Goal: Navigation & Orientation: Find specific page/section

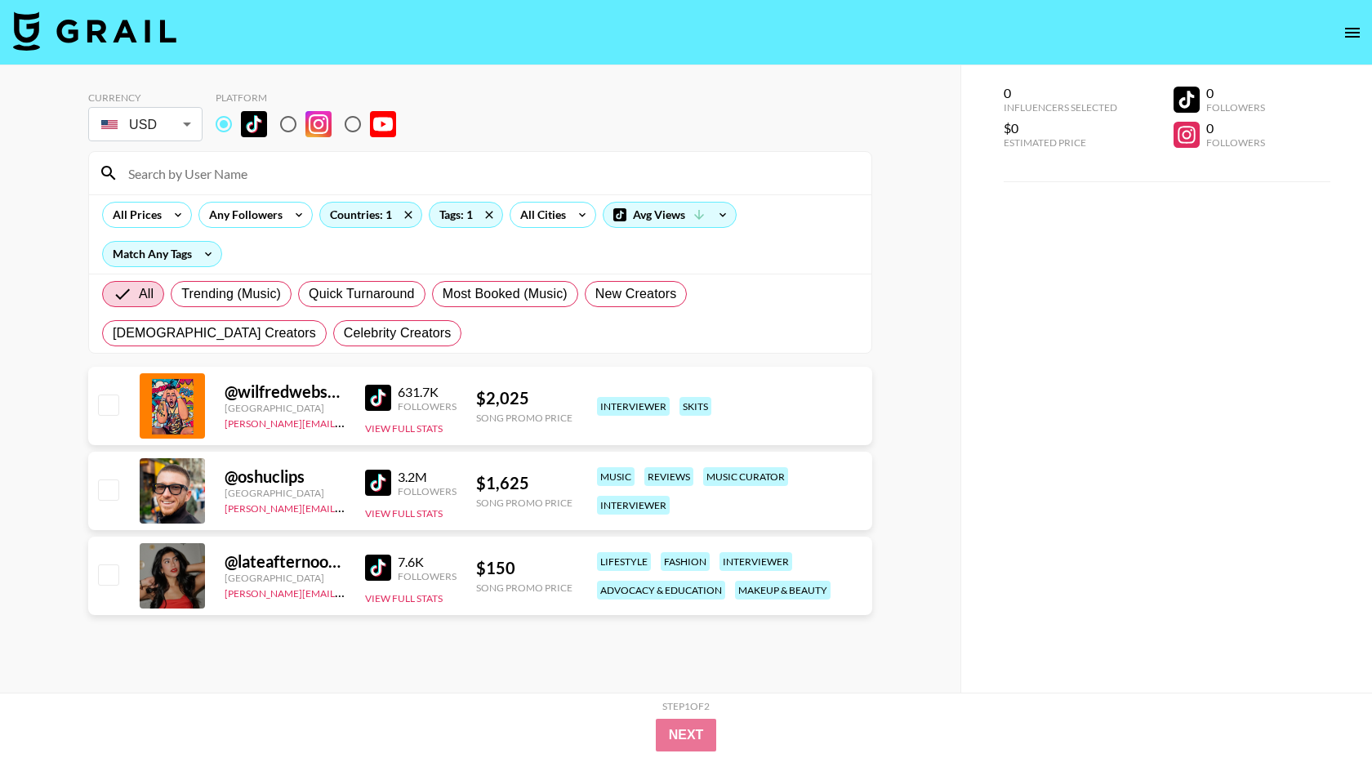
click at [382, 397] on img at bounding box center [378, 398] width 26 height 26
click at [376, 220] on div "Countries: 1" at bounding box center [370, 215] width 101 height 25
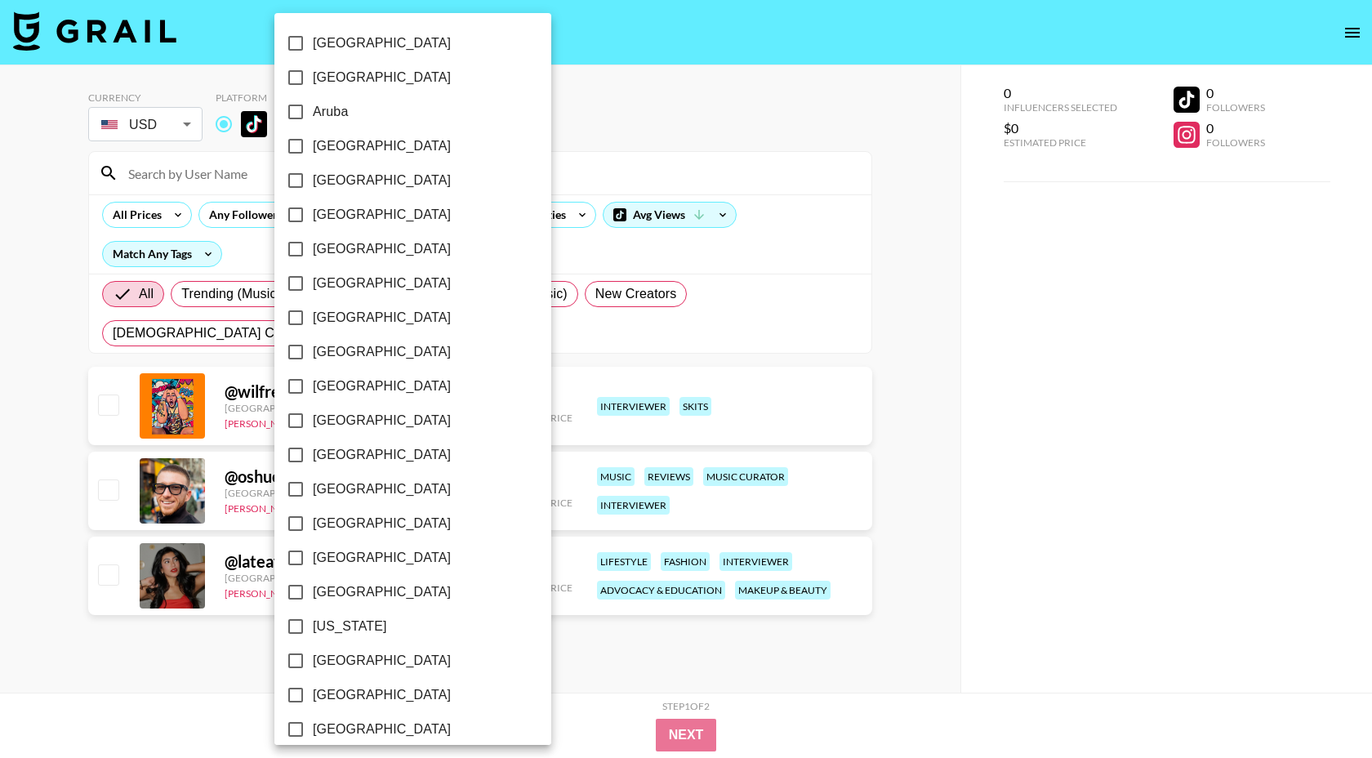
scroll to position [1147, 0]
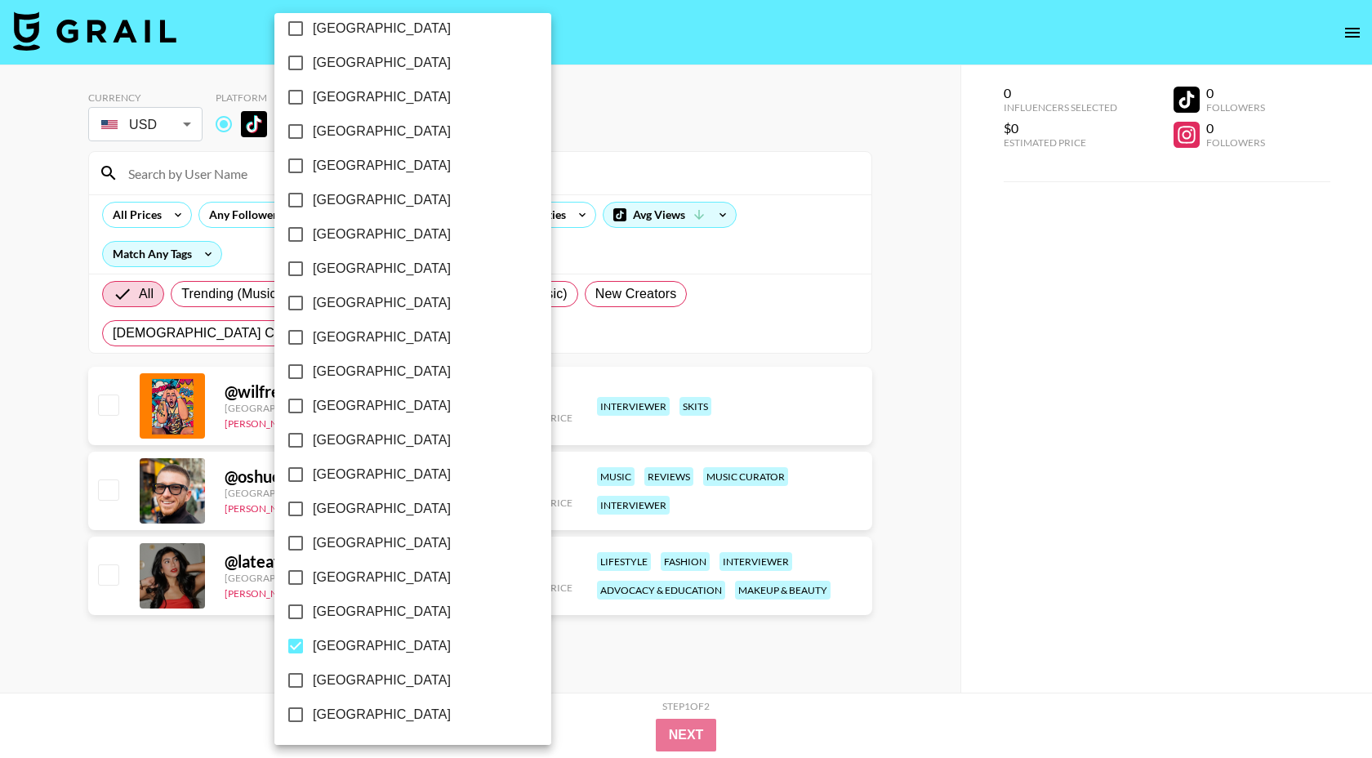
click at [317, 647] on span "[GEOGRAPHIC_DATA]" at bounding box center [382, 646] width 138 height 20
click at [313, 647] on input "[GEOGRAPHIC_DATA]" at bounding box center [296, 646] width 34 height 34
checkbox input "false"
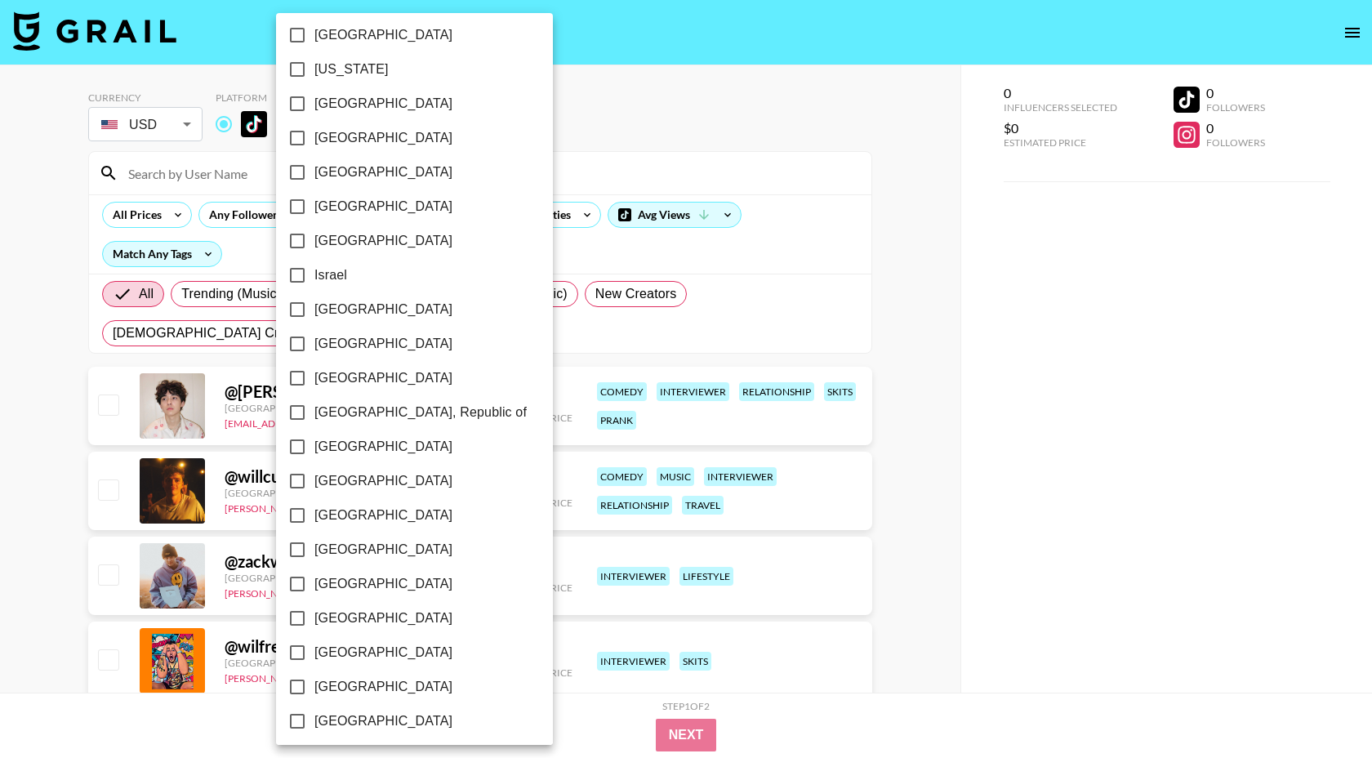
scroll to position [567, 0]
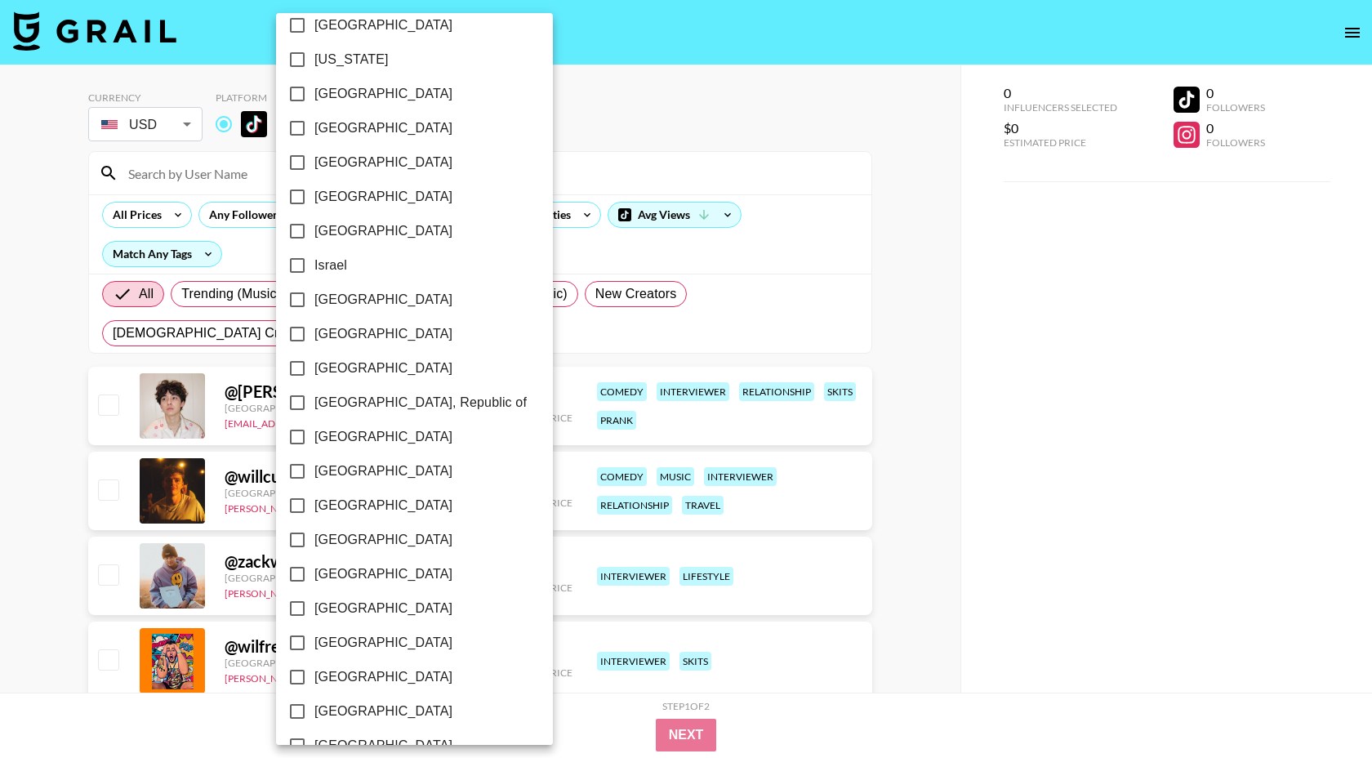
click at [349, 540] on span "[GEOGRAPHIC_DATA]" at bounding box center [384, 540] width 138 height 20
click at [315, 540] on input "[GEOGRAPHIC_DATA]" at bounding box center [297, 540] width 34 height 34
checkbox input "true"
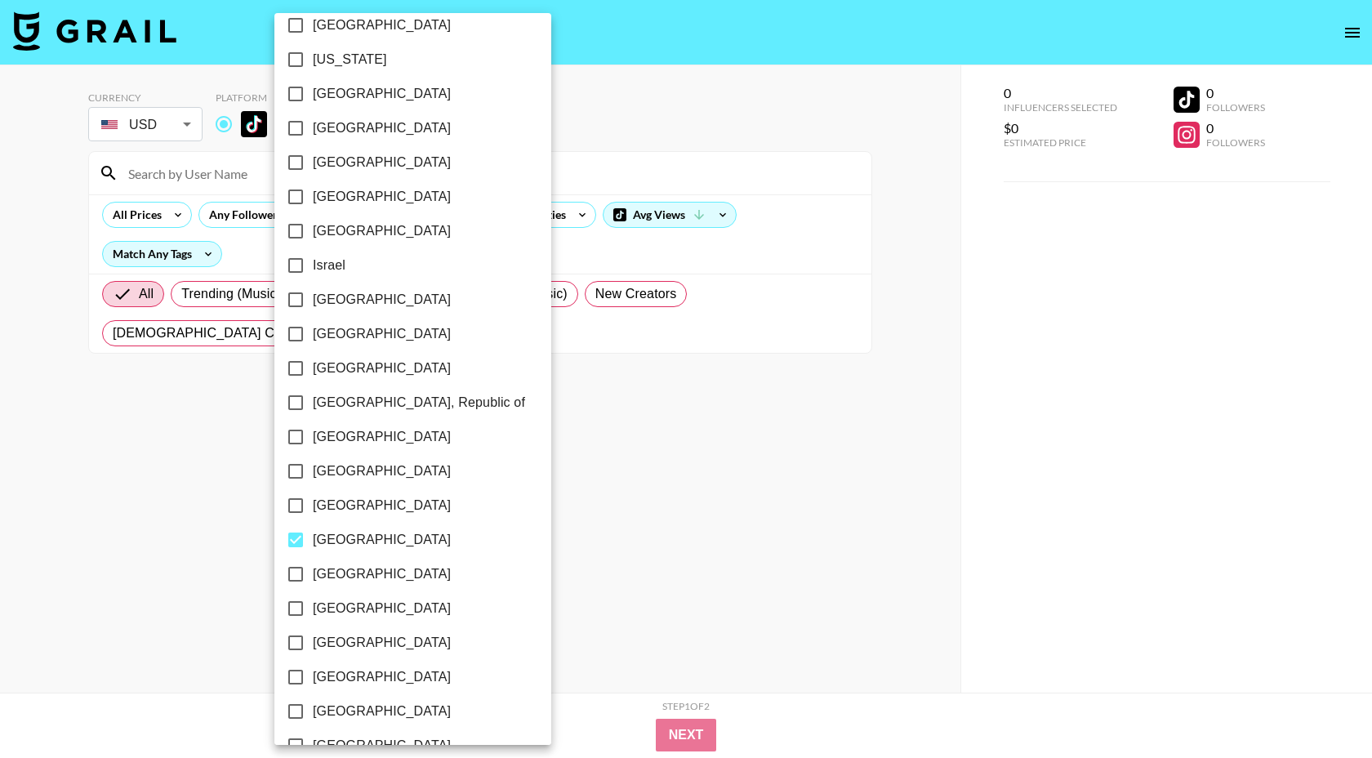
click at [558, 188] on div at bounding box center [686, 379] width 1372 height 758
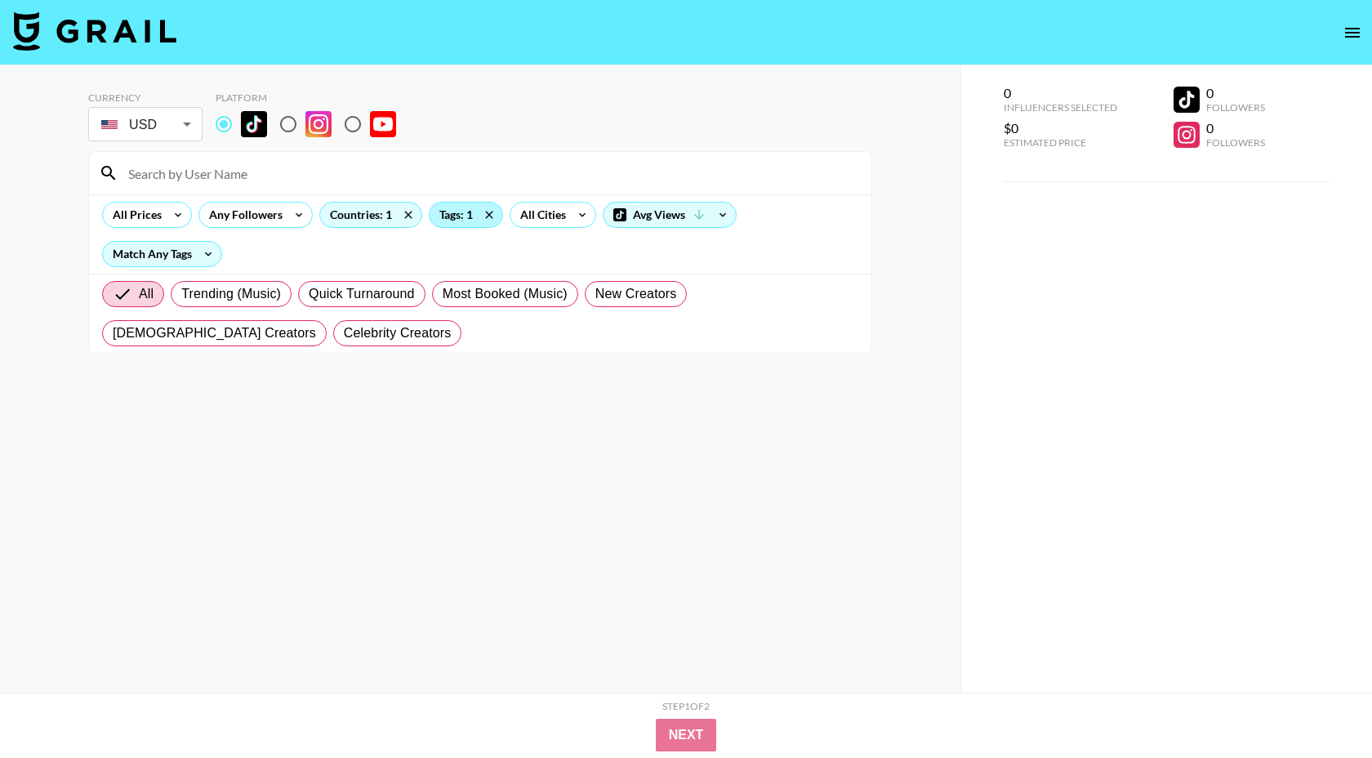
click at [466, 216] on div "Tags: 1" at bounding box center [466, 215] width 73 height 25
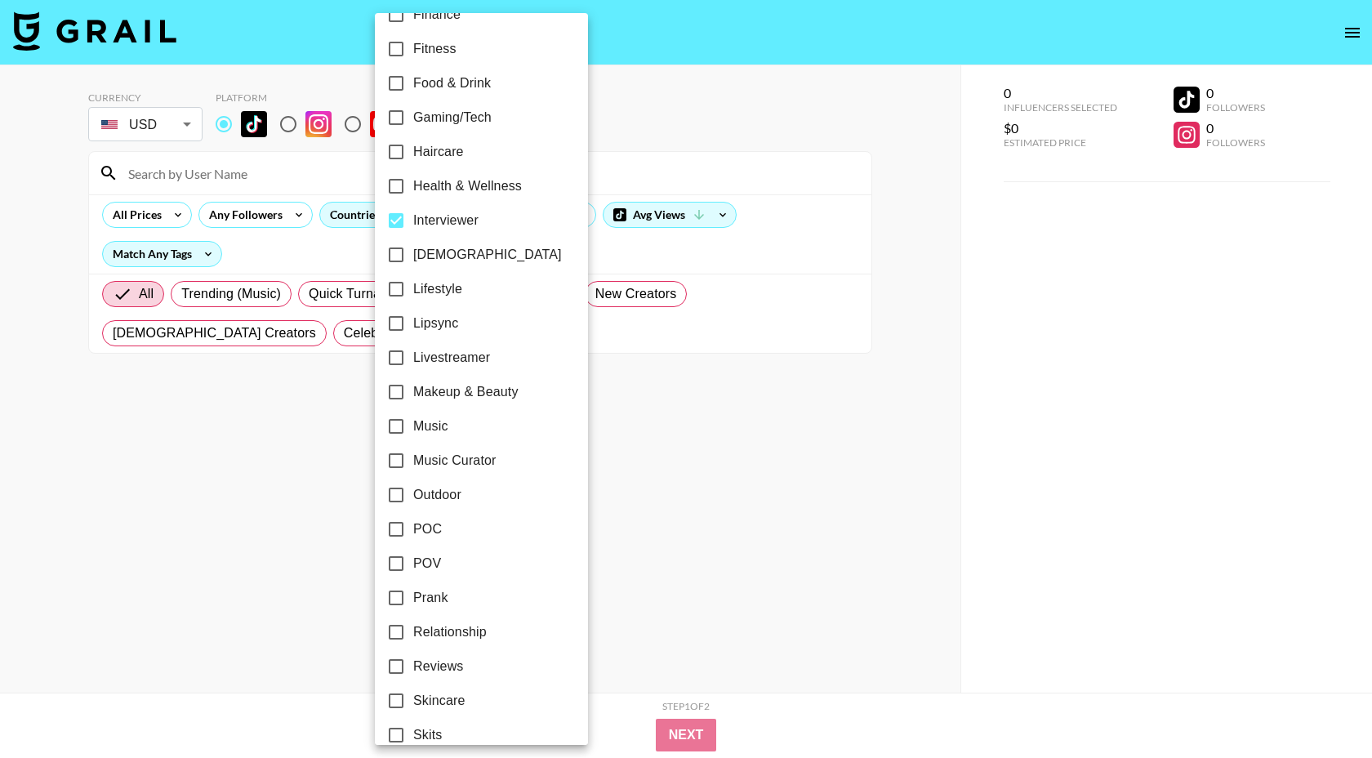
scroll to position [577, 0]
click at [440, 210] on label "Interviewer" at bounding box center [470, 221] width 183 height 34
click at [413, 210] on input "Interviewer" at bounding box center [396, 221] width 34 height 34
checkbox input "false"
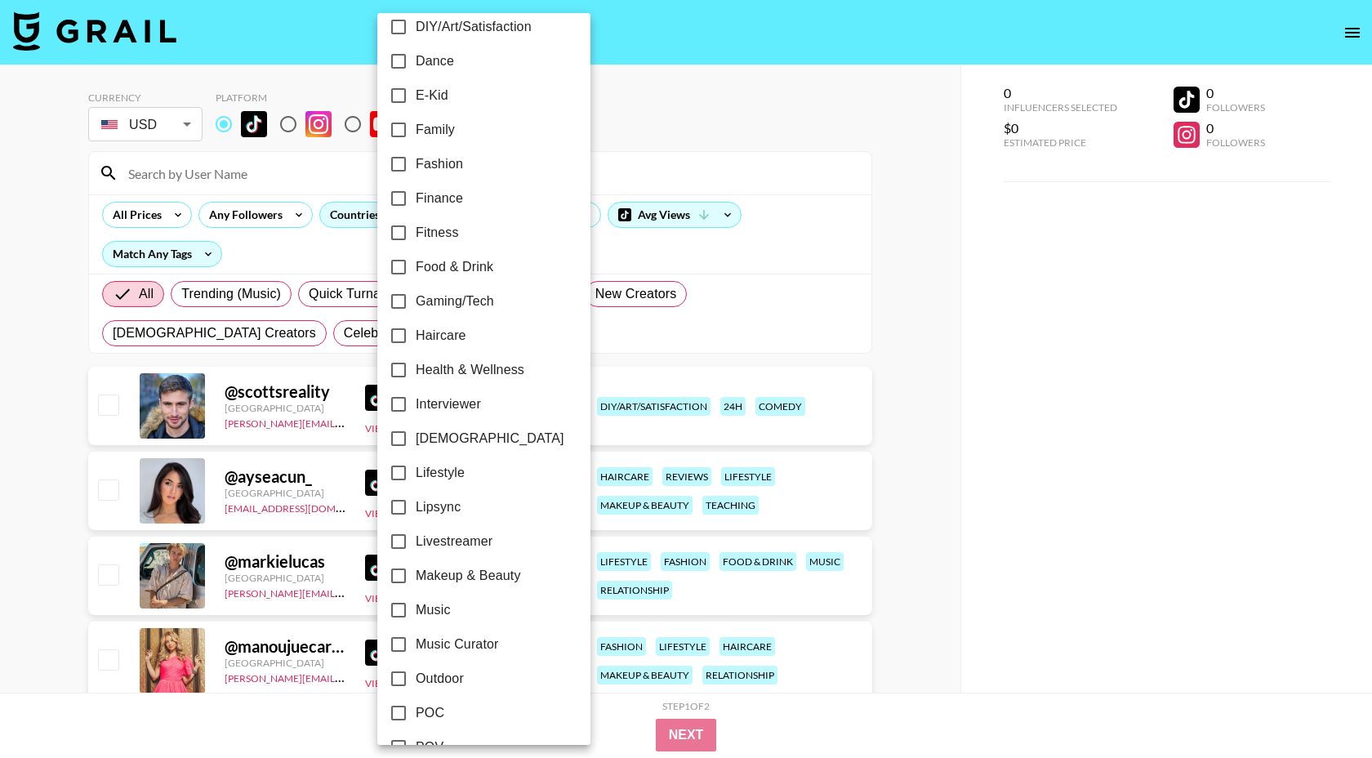
scroll to position [395, 0]
click at [427, 167] on span "Fashion" at bounding box center [439, 164] width 47 height 20
click at [416, 167] on input "Fashion" at bounding box center [399, 163] width 34 height 34
checkbox input "true"
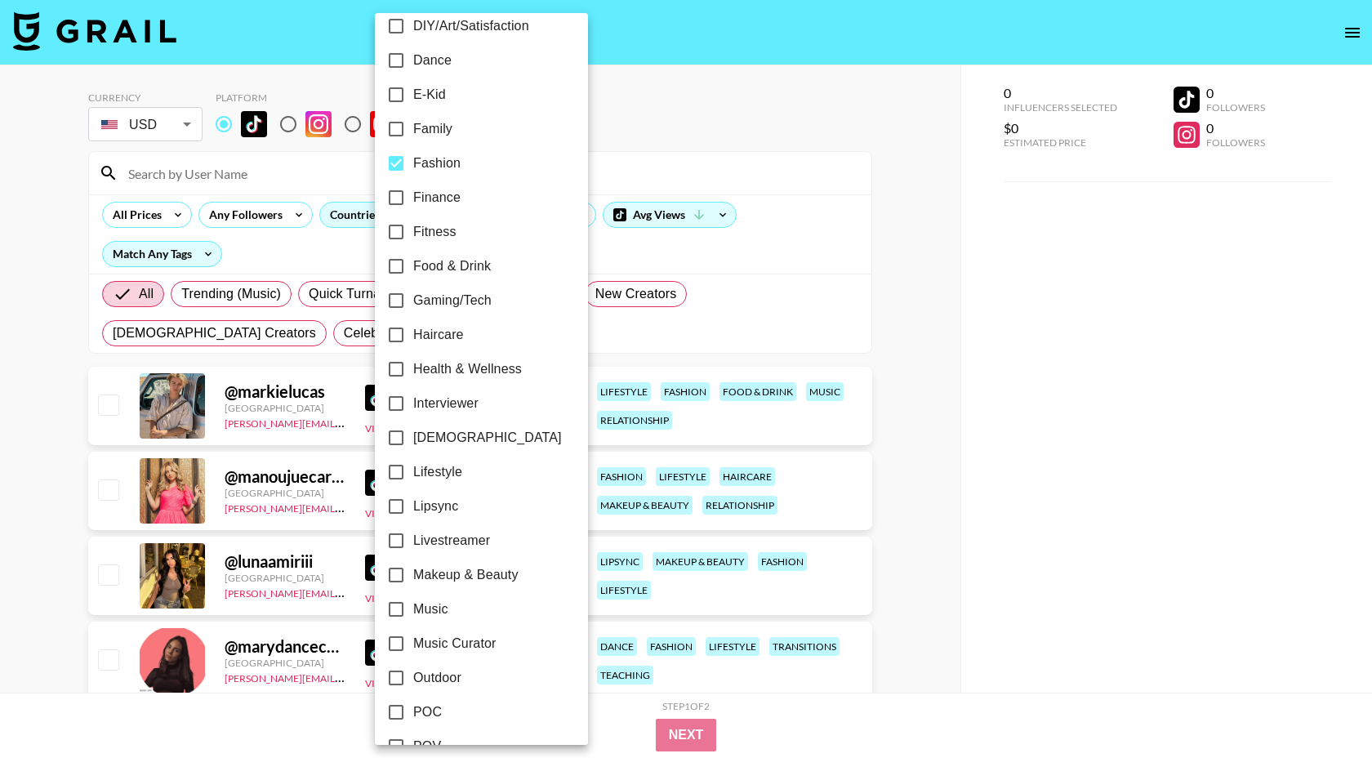
click at [601, 127] on div at bounding box center [686, 379] width 1372 height 758
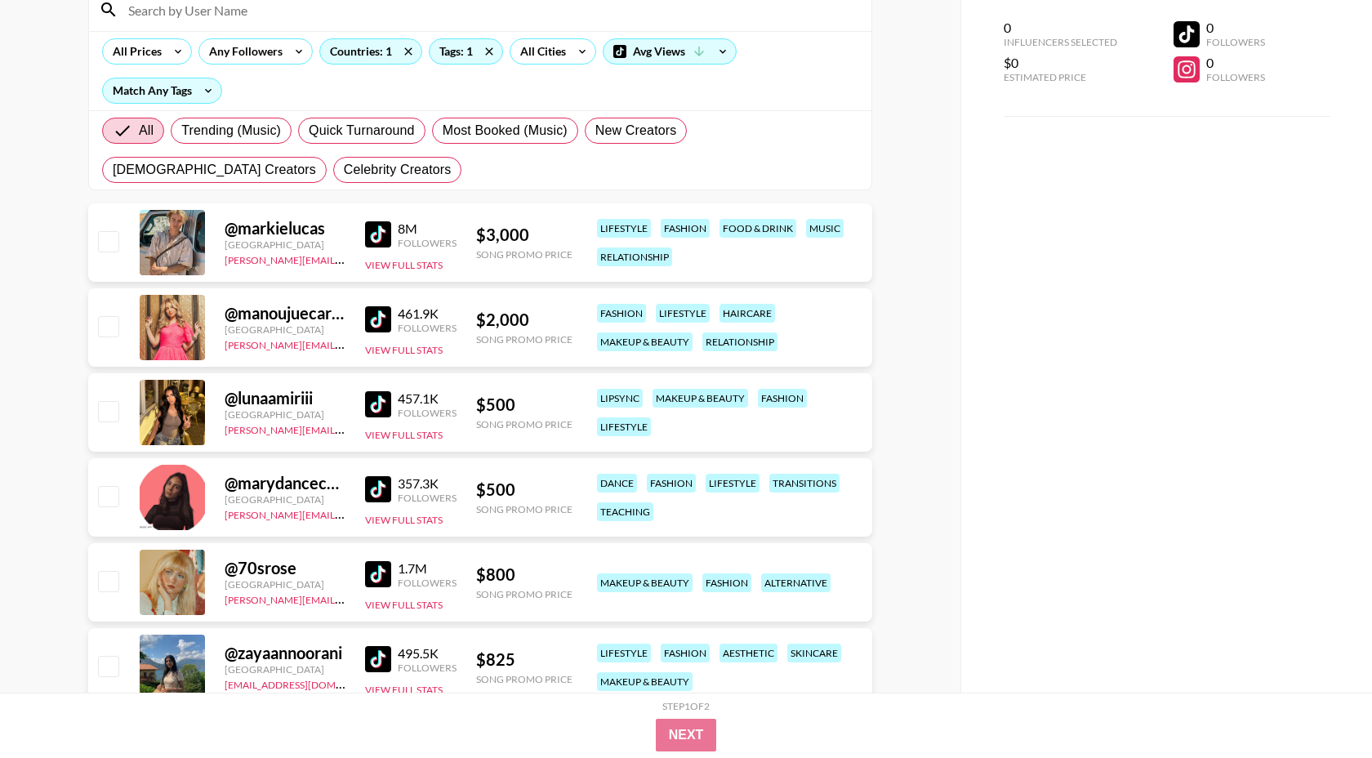
scroll to position [165, 0]
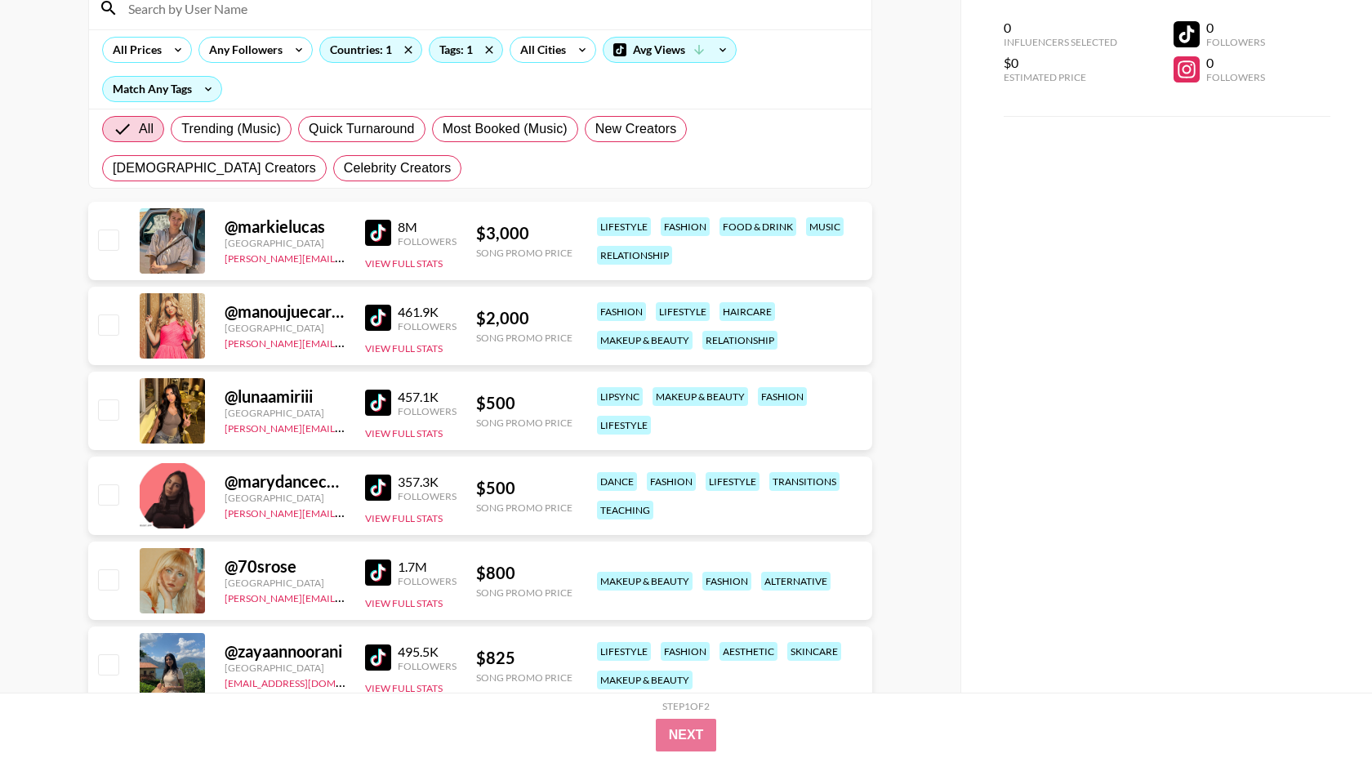
click at [385, 399] on img at bounding box center [378, 403] width 26 height 26
click at [462, 136] on span "Most Booked (Music)" at bounding box center [505, 129] width 125 height 20
click at [443, 129] on input "Most Booked (Music)" at bounding box center [443, 129] width 0 height 0
radio input "true"
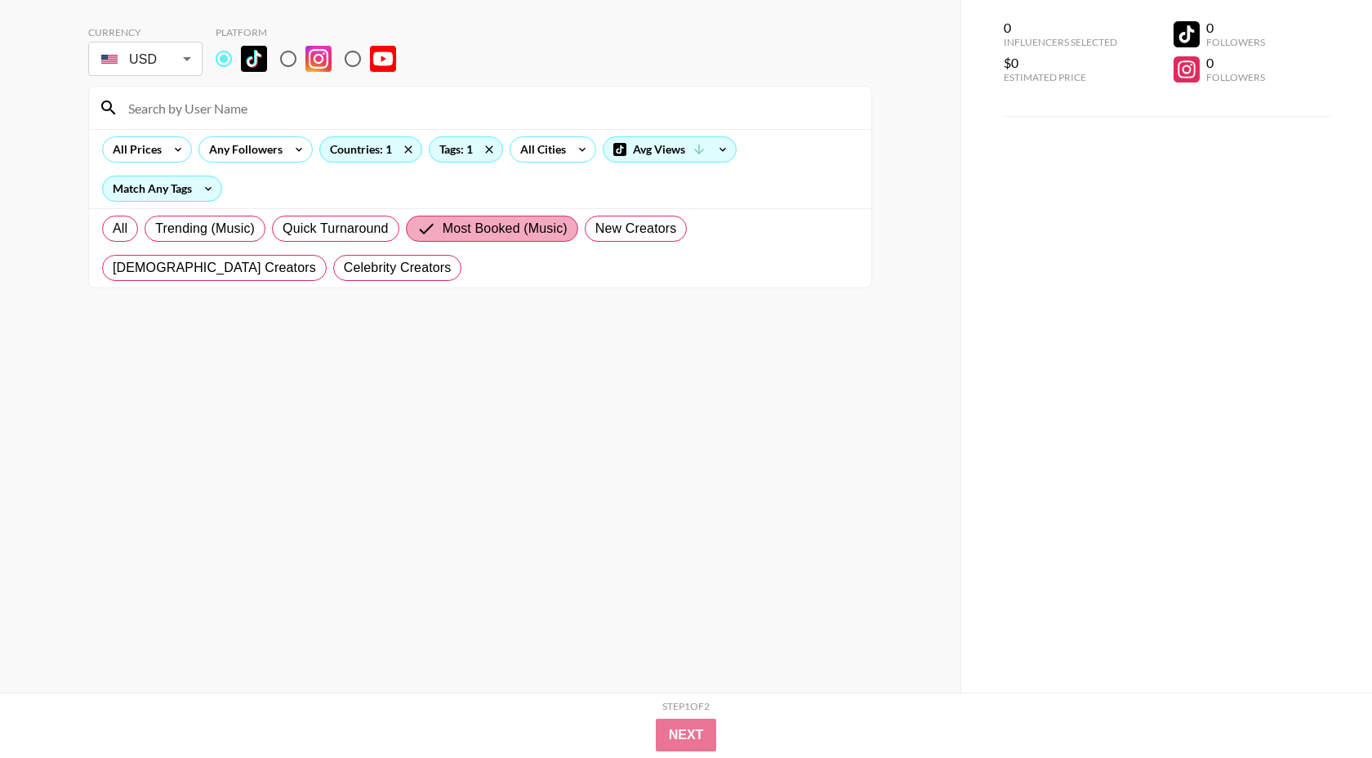
scroll to position [65, 0]
click at [121, 227] on span "All" at bounding box center [120, 229] width 15 height 20
click at [113, 229] on input "All" at bounding box center [113, 229] width 0 height 0
radio input "true"
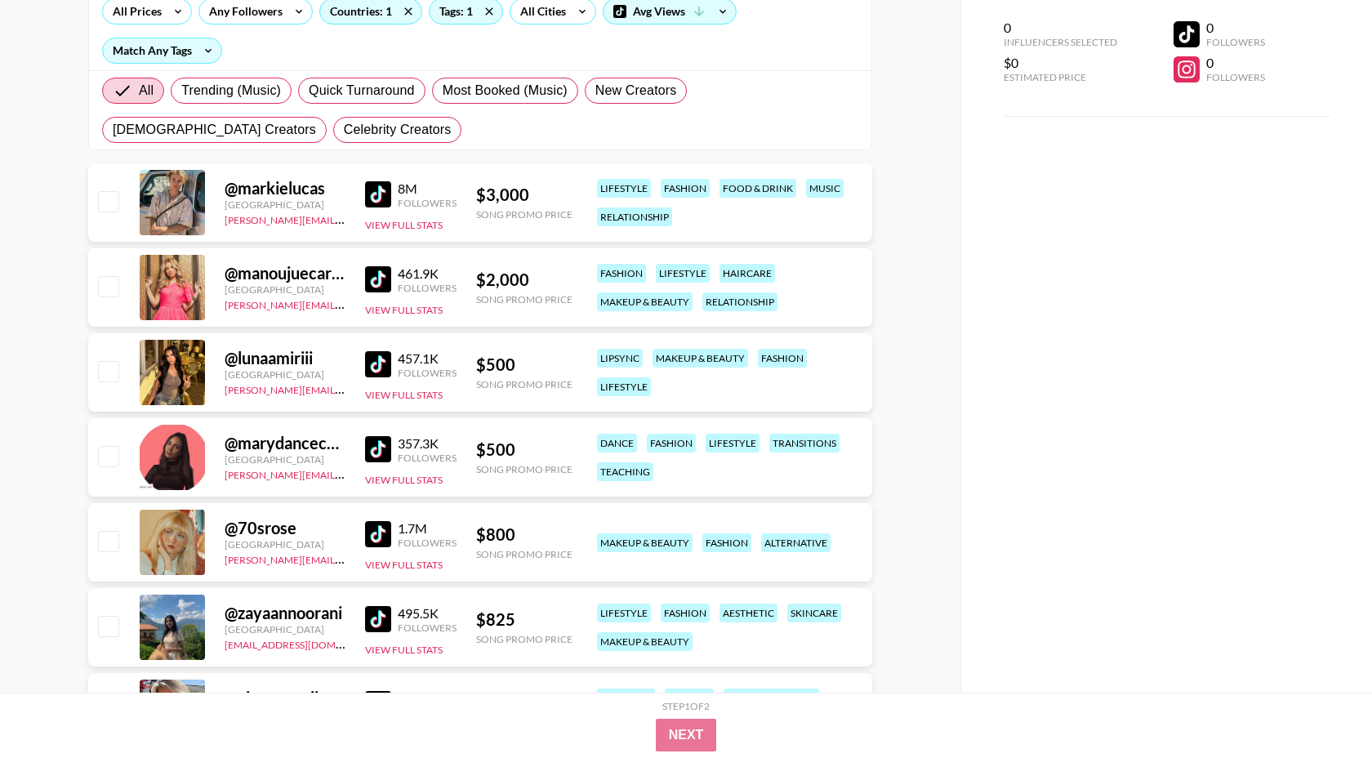
scroll to position [232, 0]
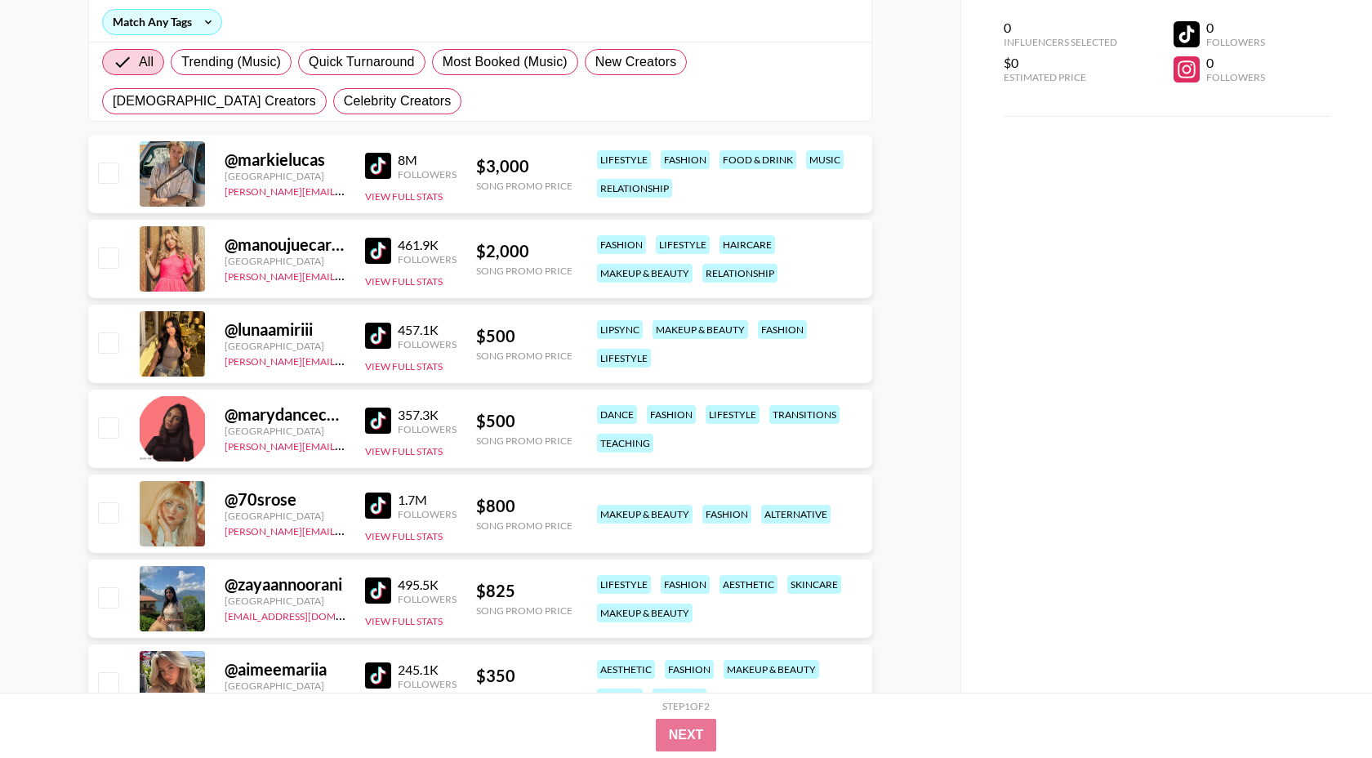
click at [379, 503] on img at bounding box center [378, 506] width 26 height 26
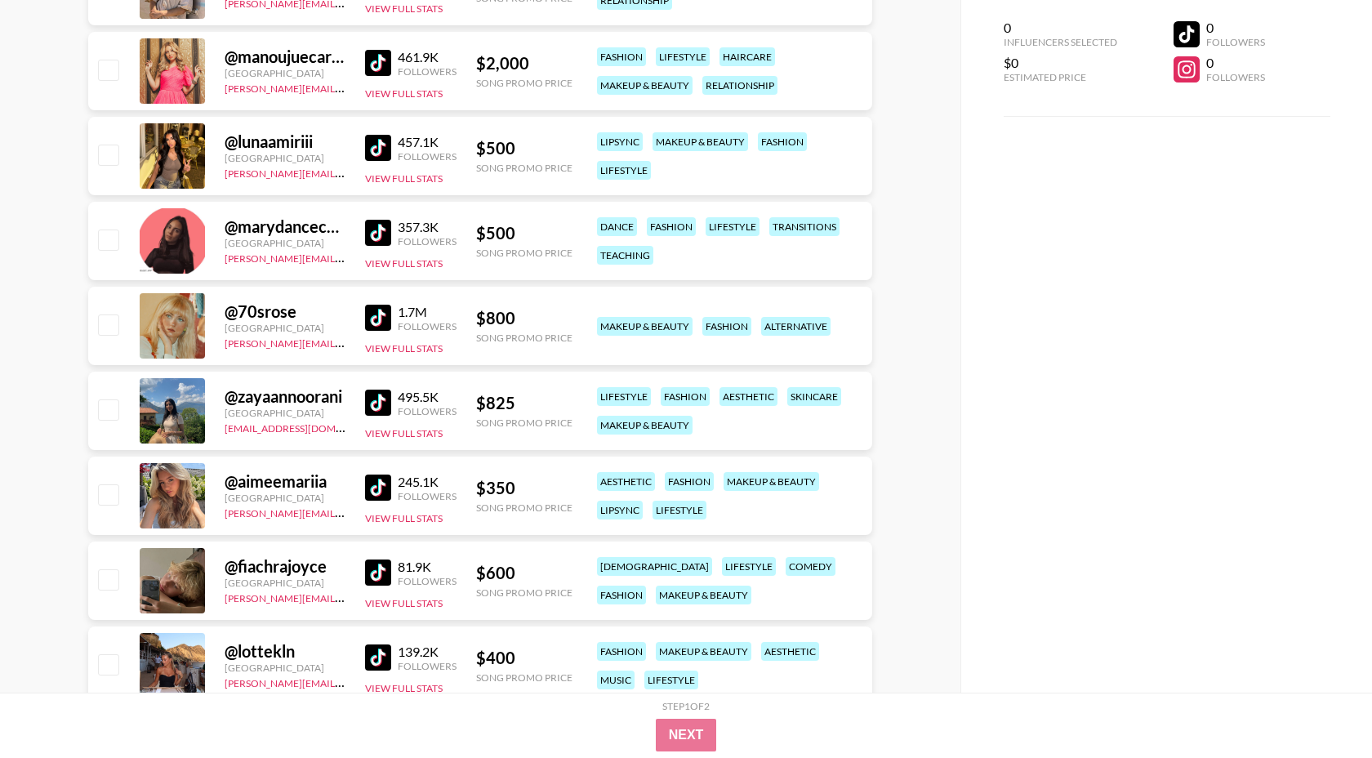
scroll to position [428, 0]
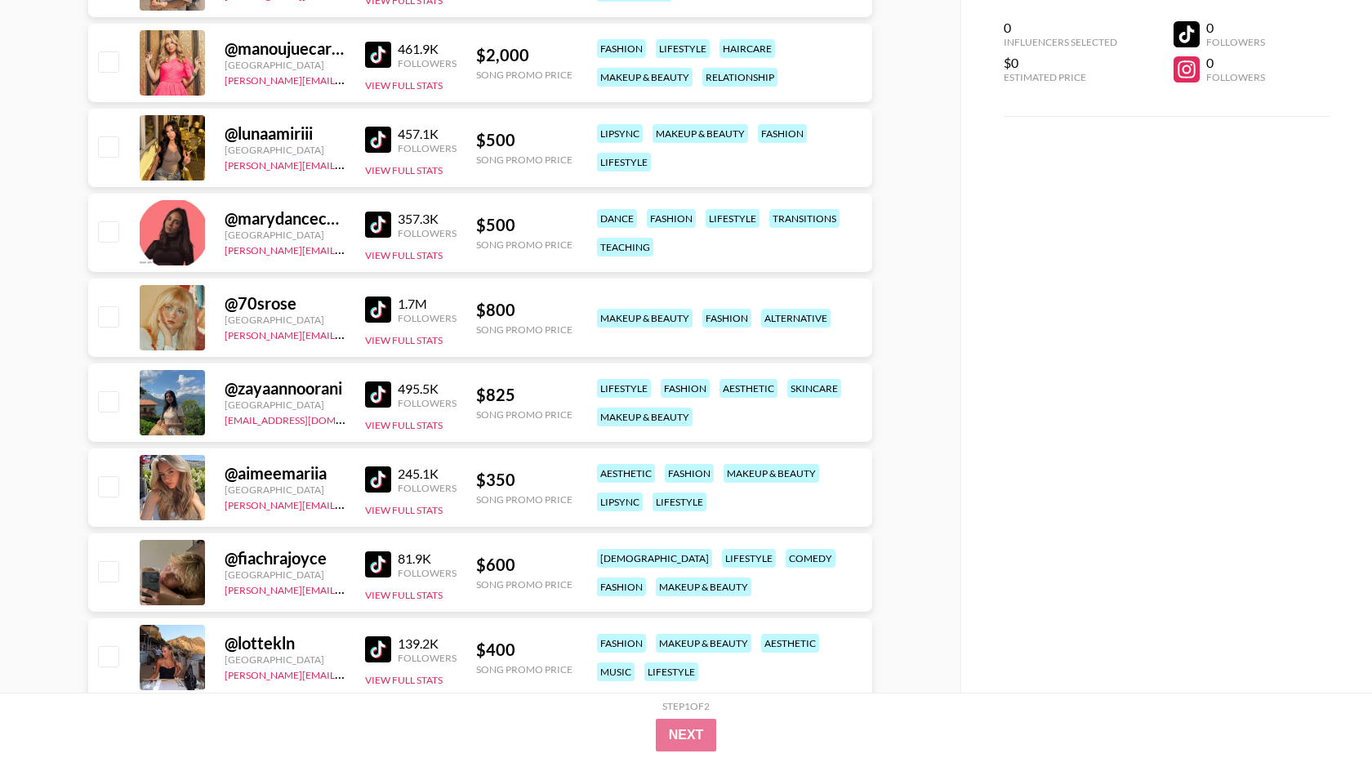
click at [390, 484] on img at bounding box center [378, 479] width 26 height 26
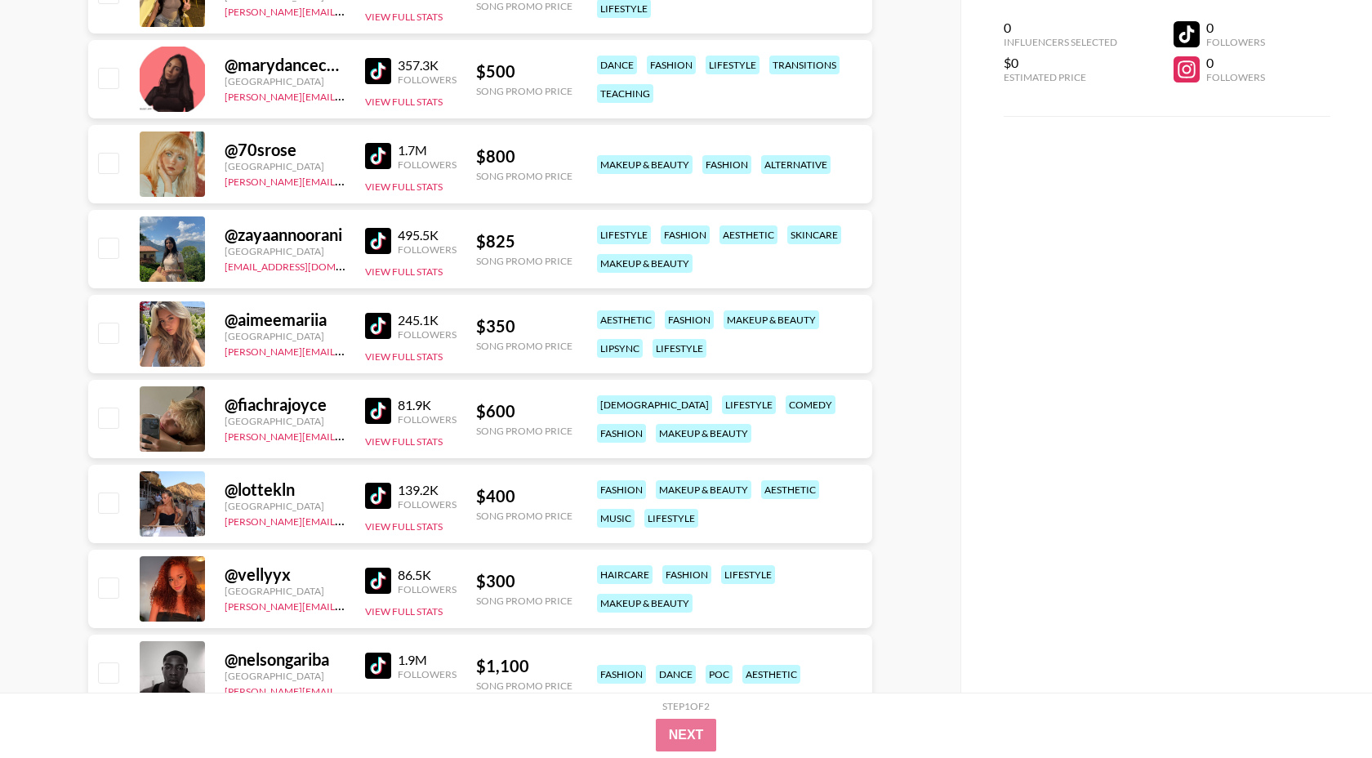
scroll to position [584, 0]
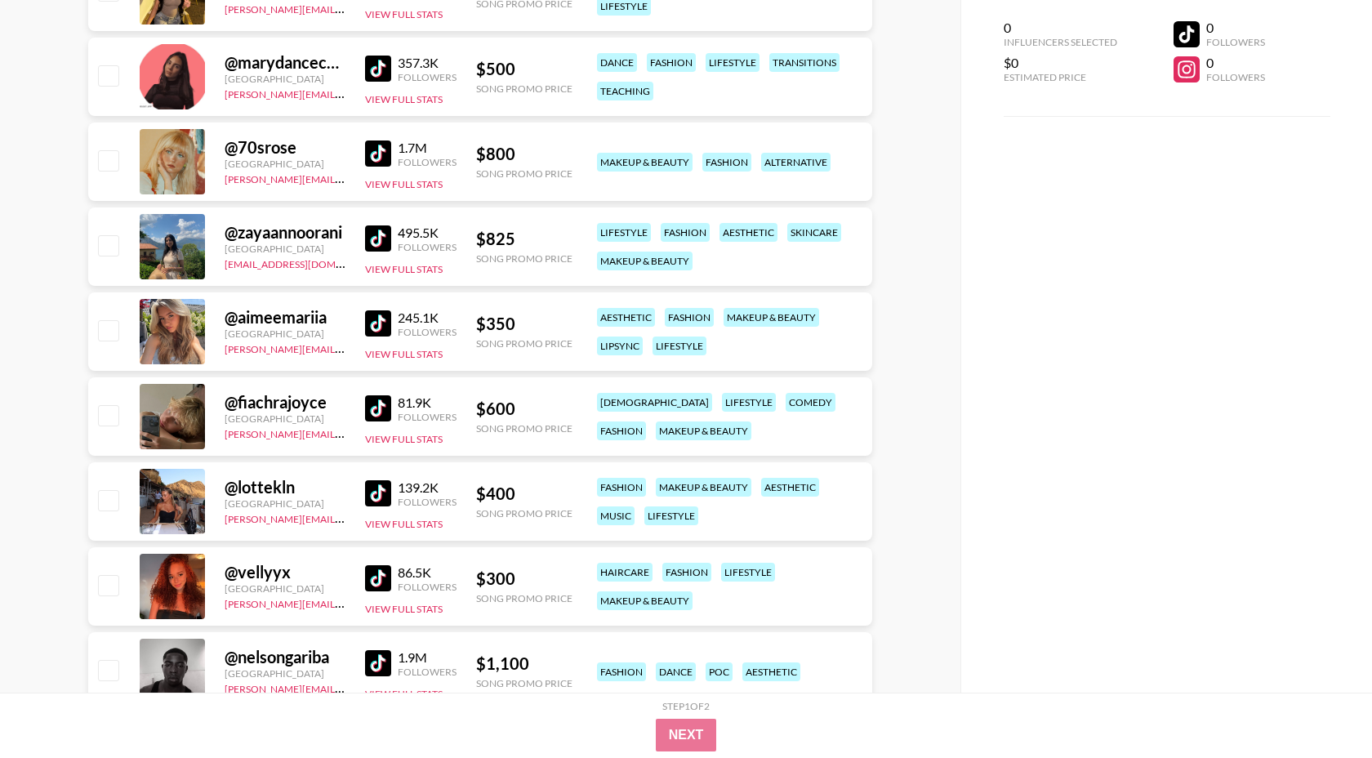
click at [374, 495] on img at bounding box center [378, 493] width 26 height 26
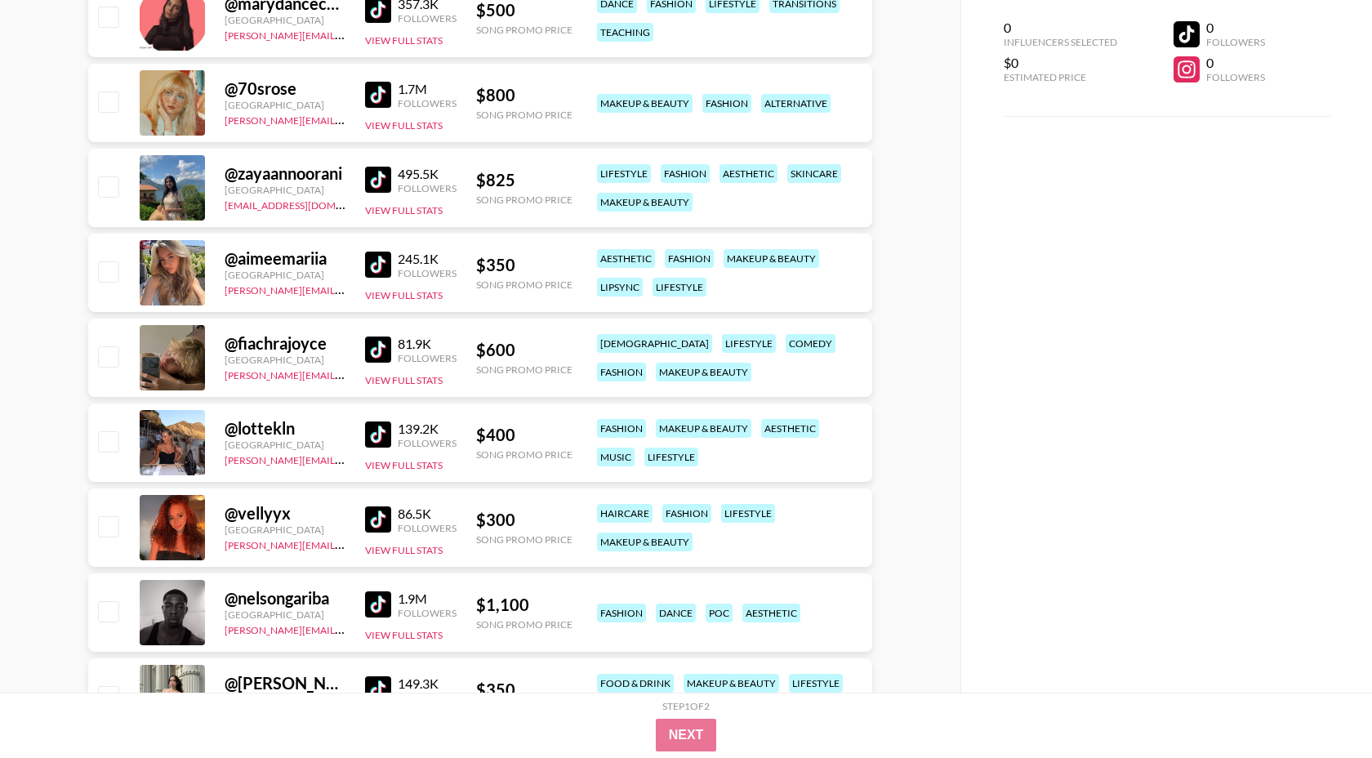
scroll to position [733, 0]
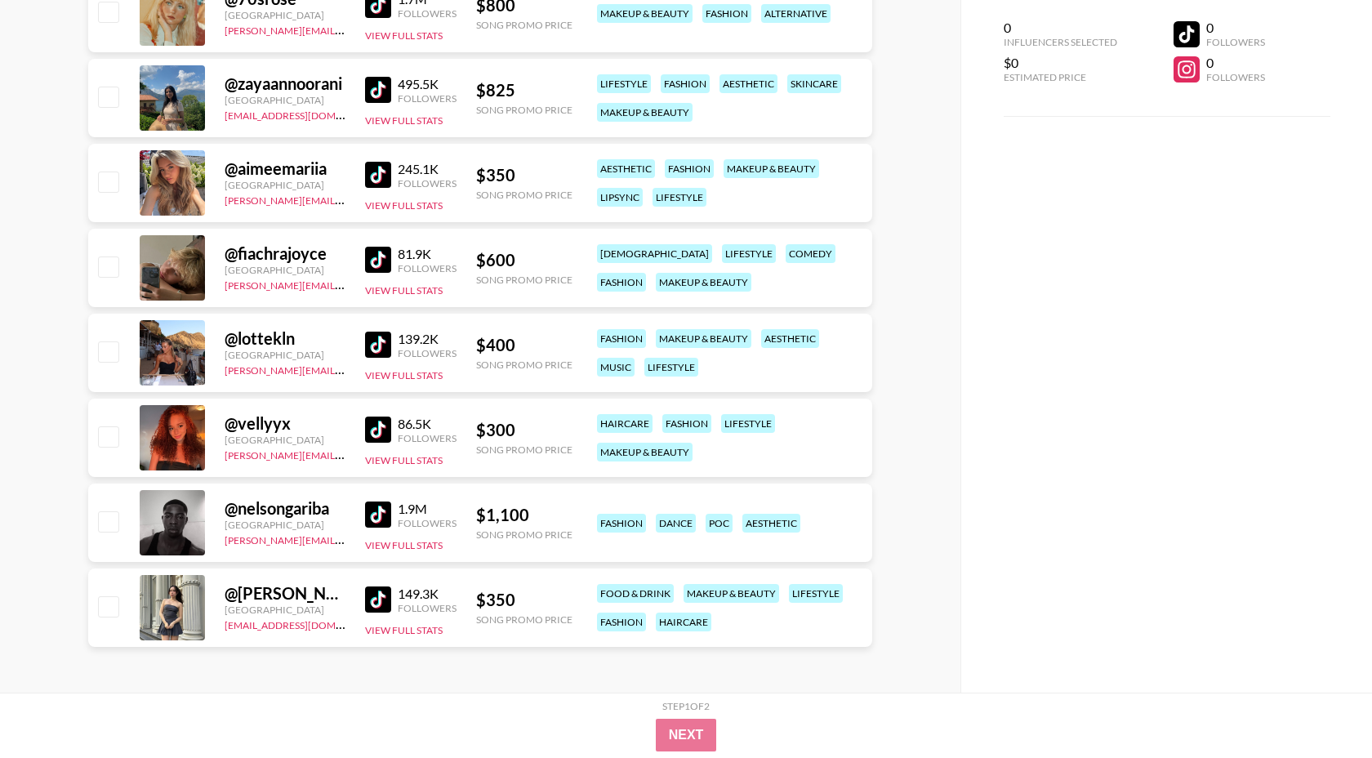
click at [377, 593] on img at bounding box center [378, 600] width 26 height 26
click at [382, 258] on img at bounding box center [378, 260] width 26 height 26
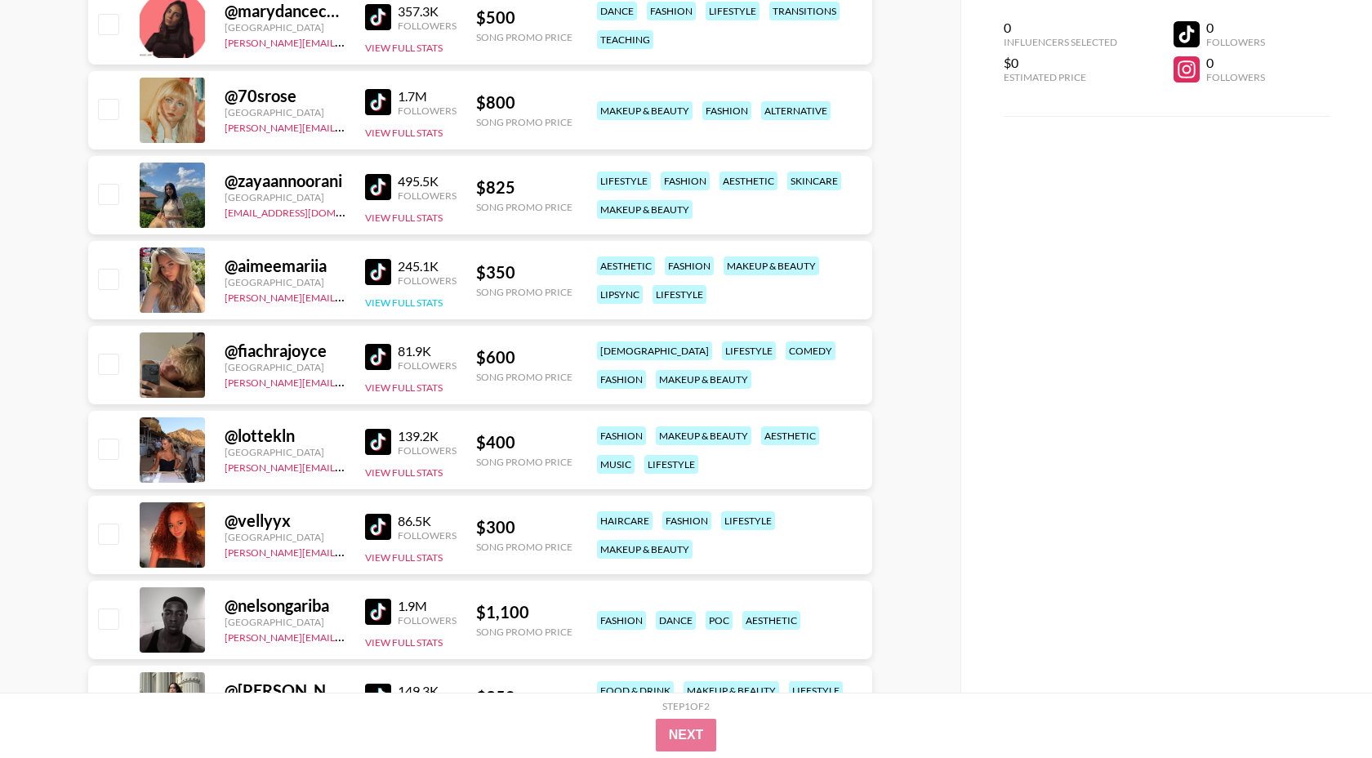
scroll to position [635, 0]
click at [373, 185] on img at bounding box center [378, 188] width 26 height 26
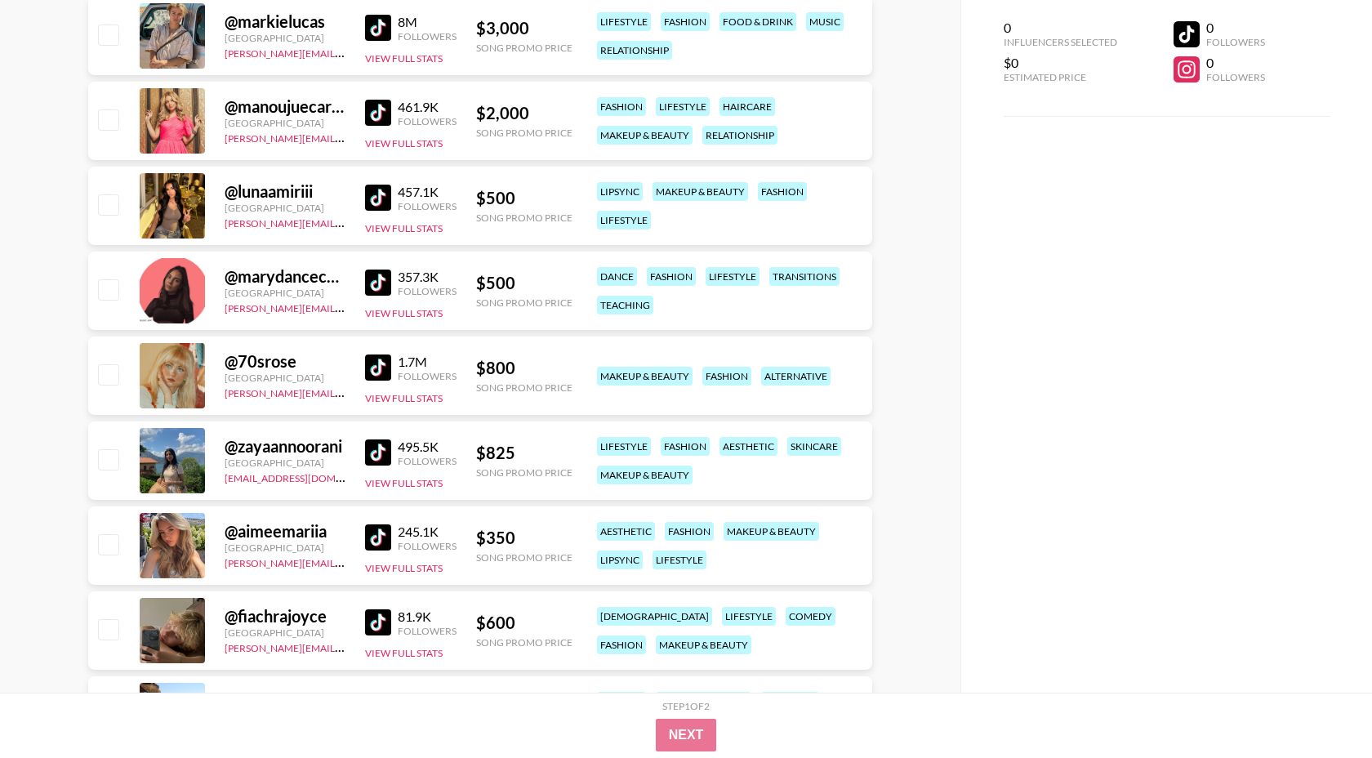
scroll to position [355, 0]
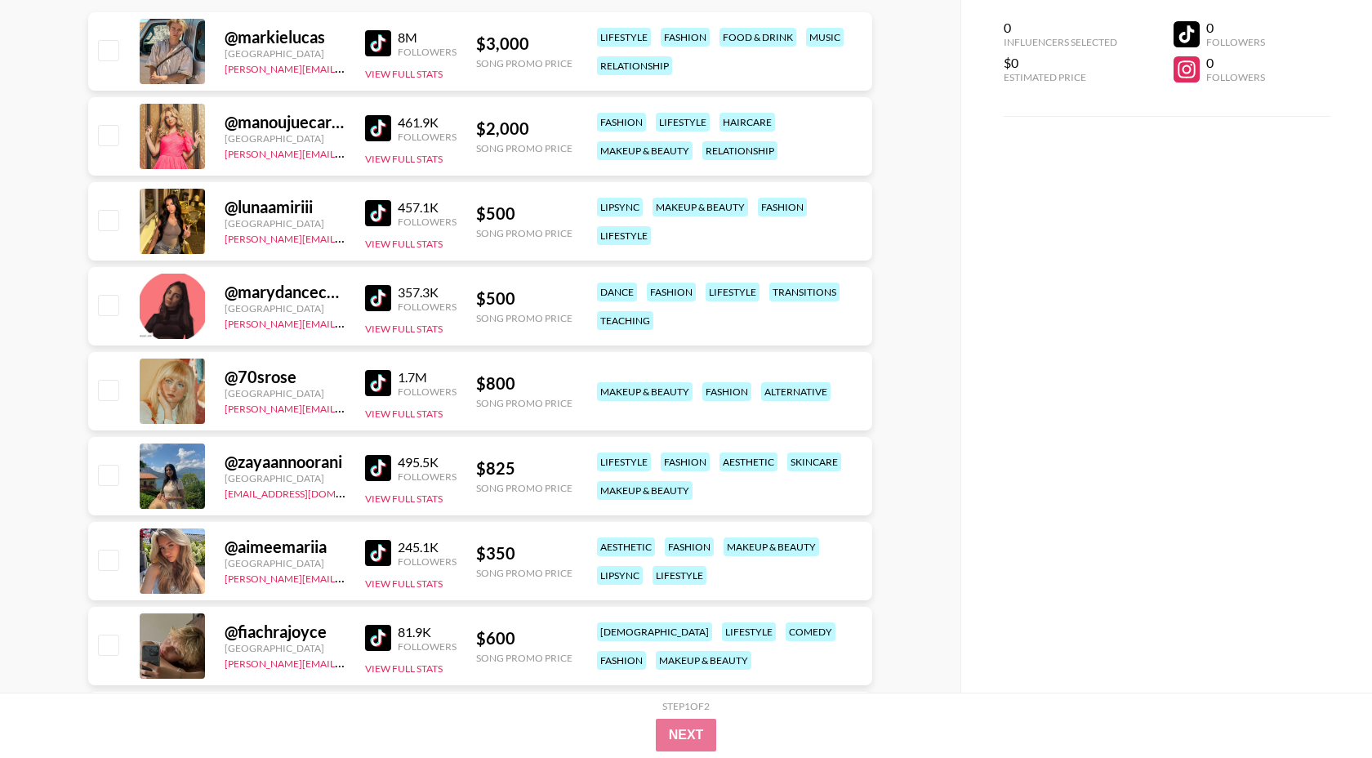
click at [377, 129] on img at bounding box center [378, 128] width 26 height 26
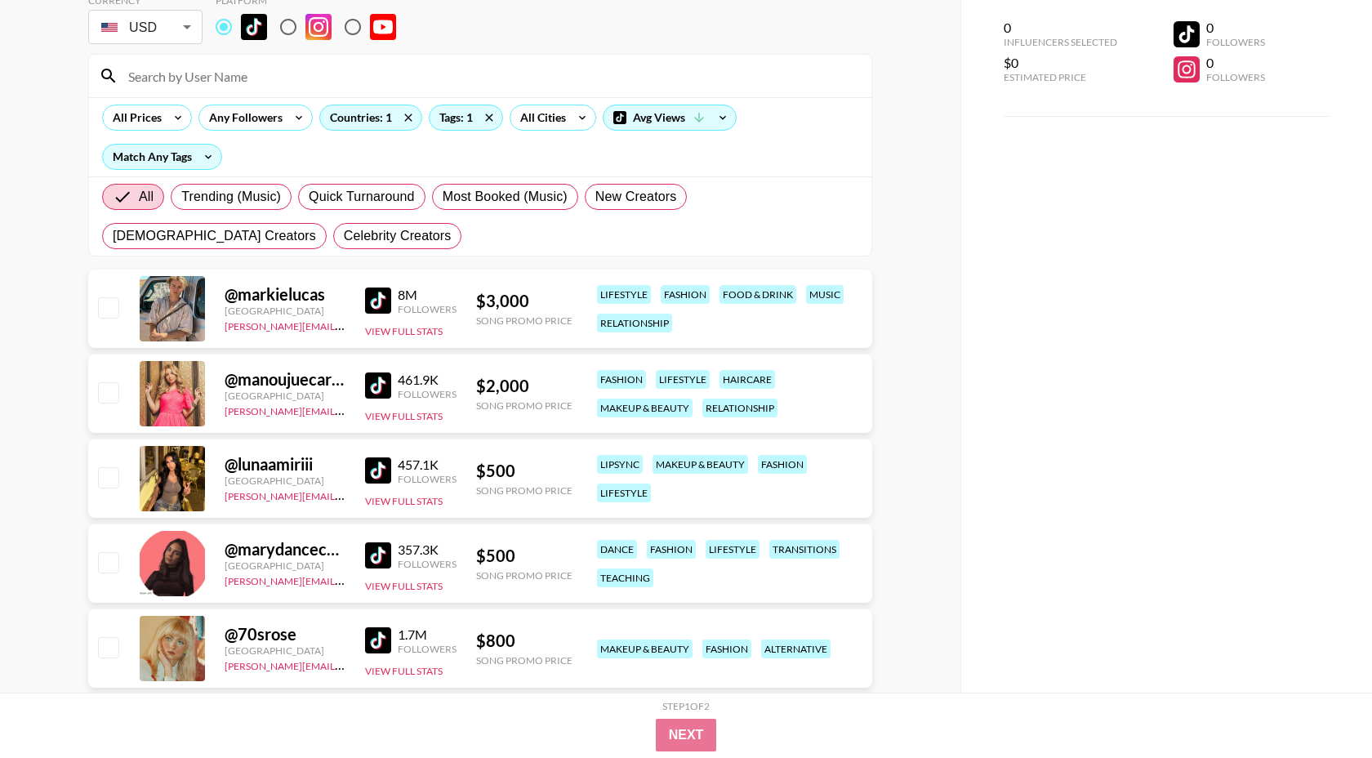
scroll to position [96, 0]
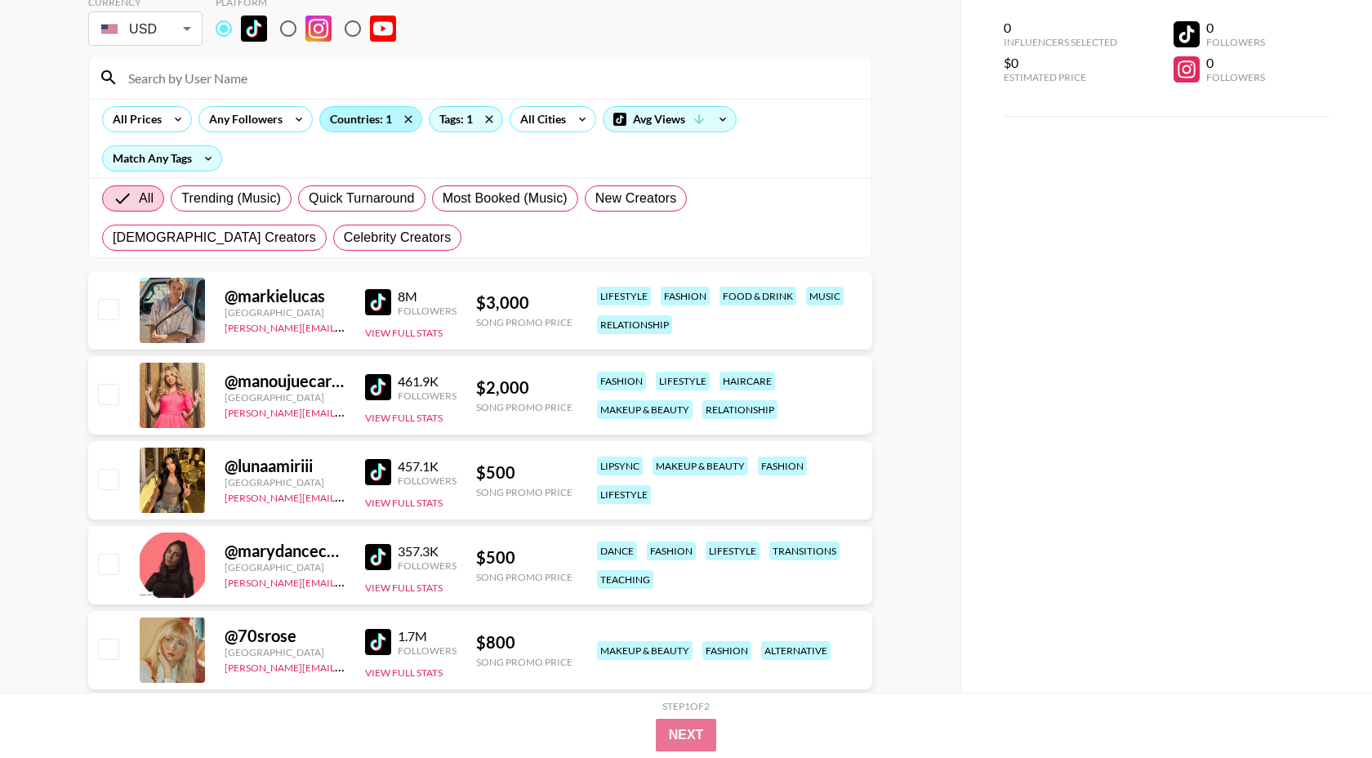
click at [364, 129] on div "Countries: 1" at bounding box center [370, 119] width 101 height 25
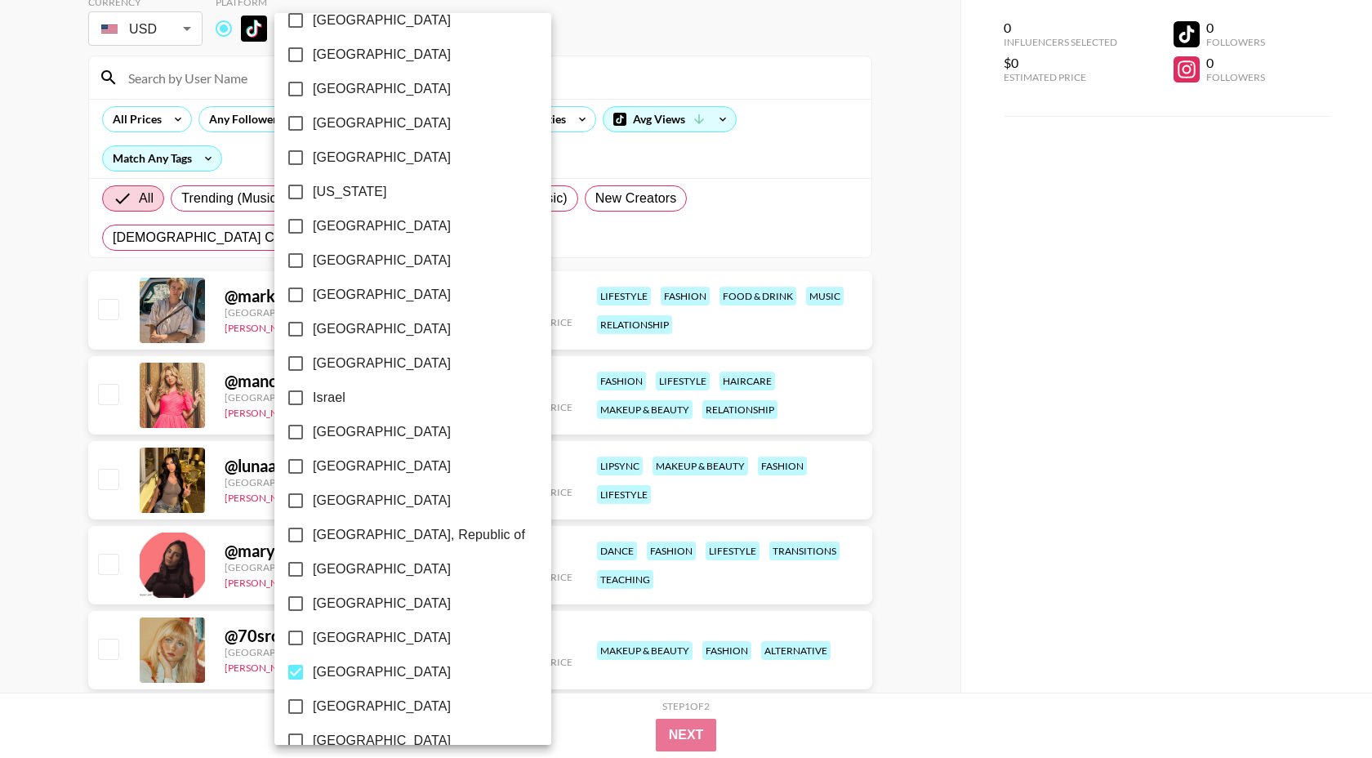
scroll to position [509, 0]
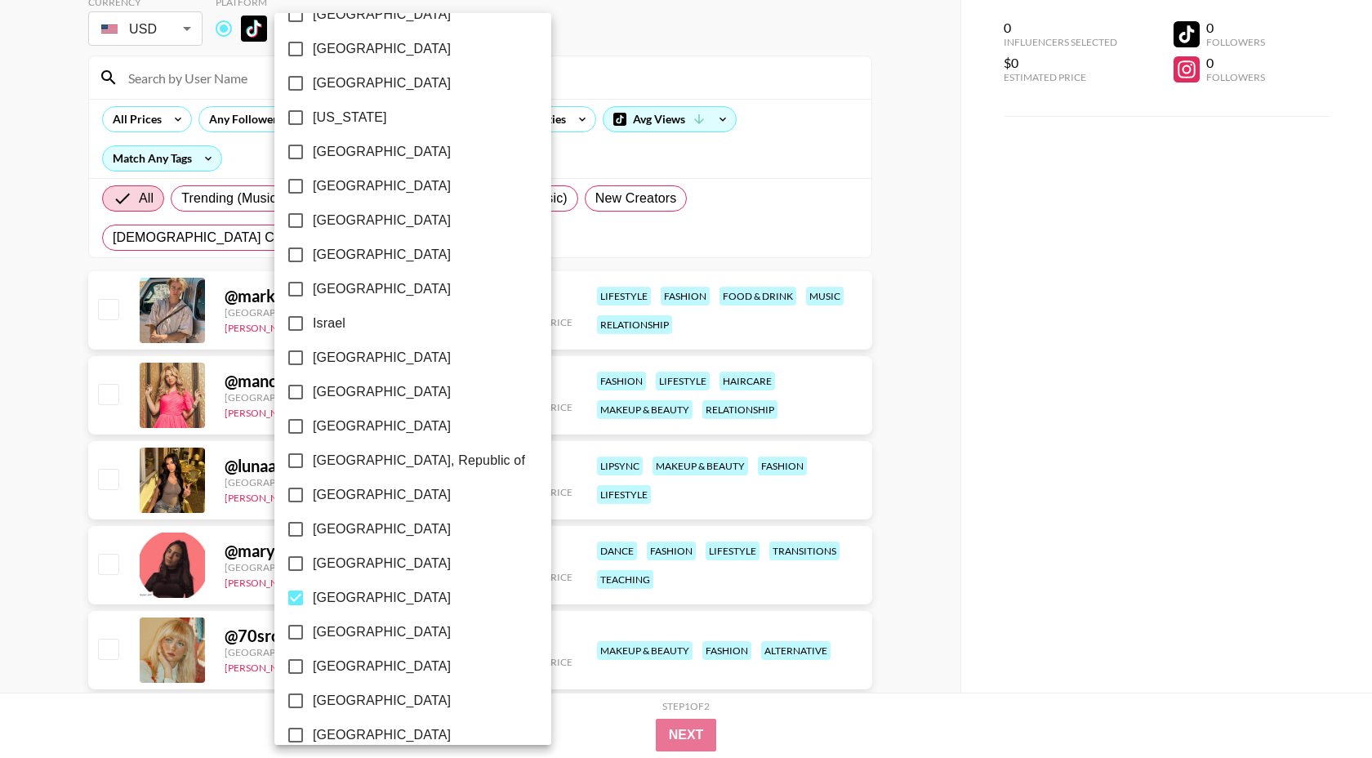
click at [350, 599] on span "[GEOGRAPHIC_DATA]" at bounding box center [382, 598] width 138 height 20
click at [313, 599] on input "[GEOGRAPHIC_DATA]" at bounding box center [296, 598] width 34 height 34
checkbox input "false"
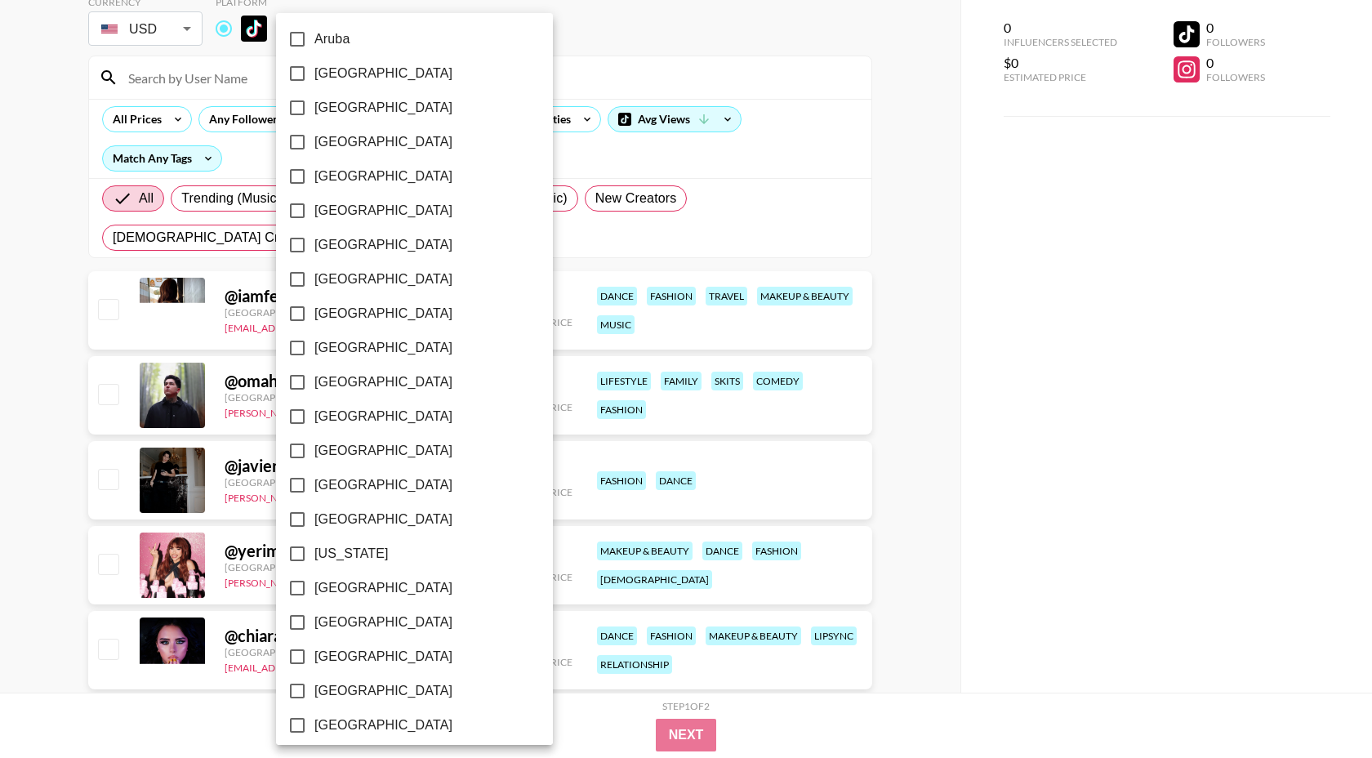
scroll to position [0, 0]
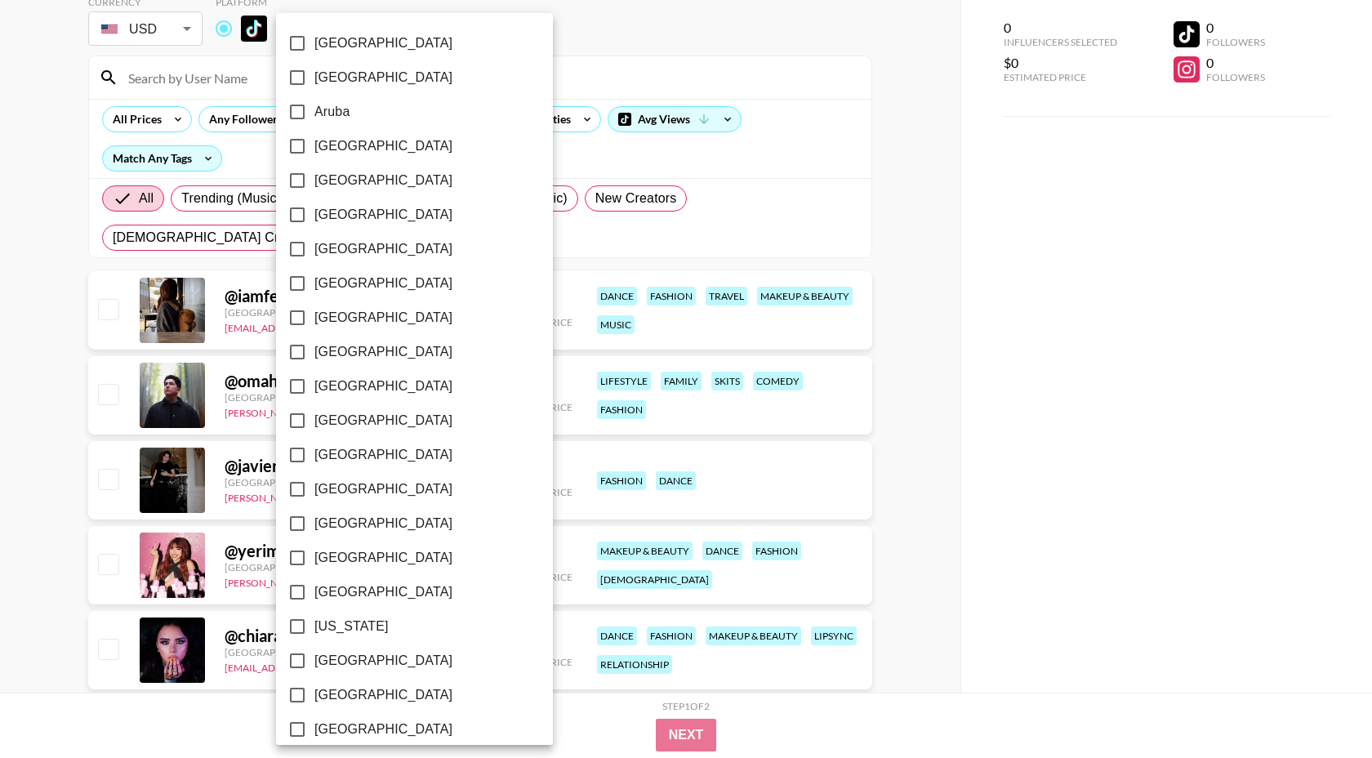
click at [345, 314] on span "[GEOGRAPHIC_DATA]" at bounding box center [384, 318] width 138 height 20
click at [315, 314] on input "[GEOGRAPHIC_DATA]" at bounding box center [297, 318] width 34 height 34
checkbox input "true"
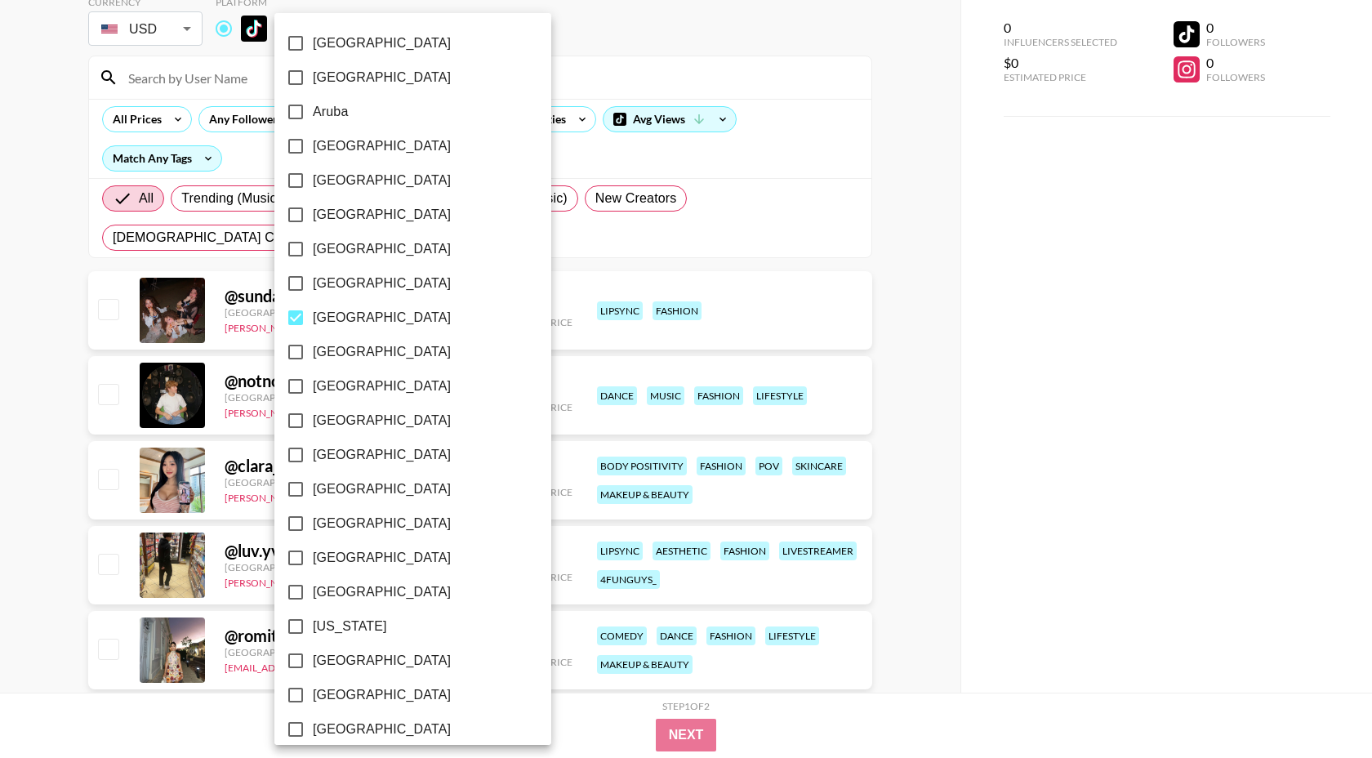
click at [606, 63] on div at bounding box center [686, 379] width 1372 height 758
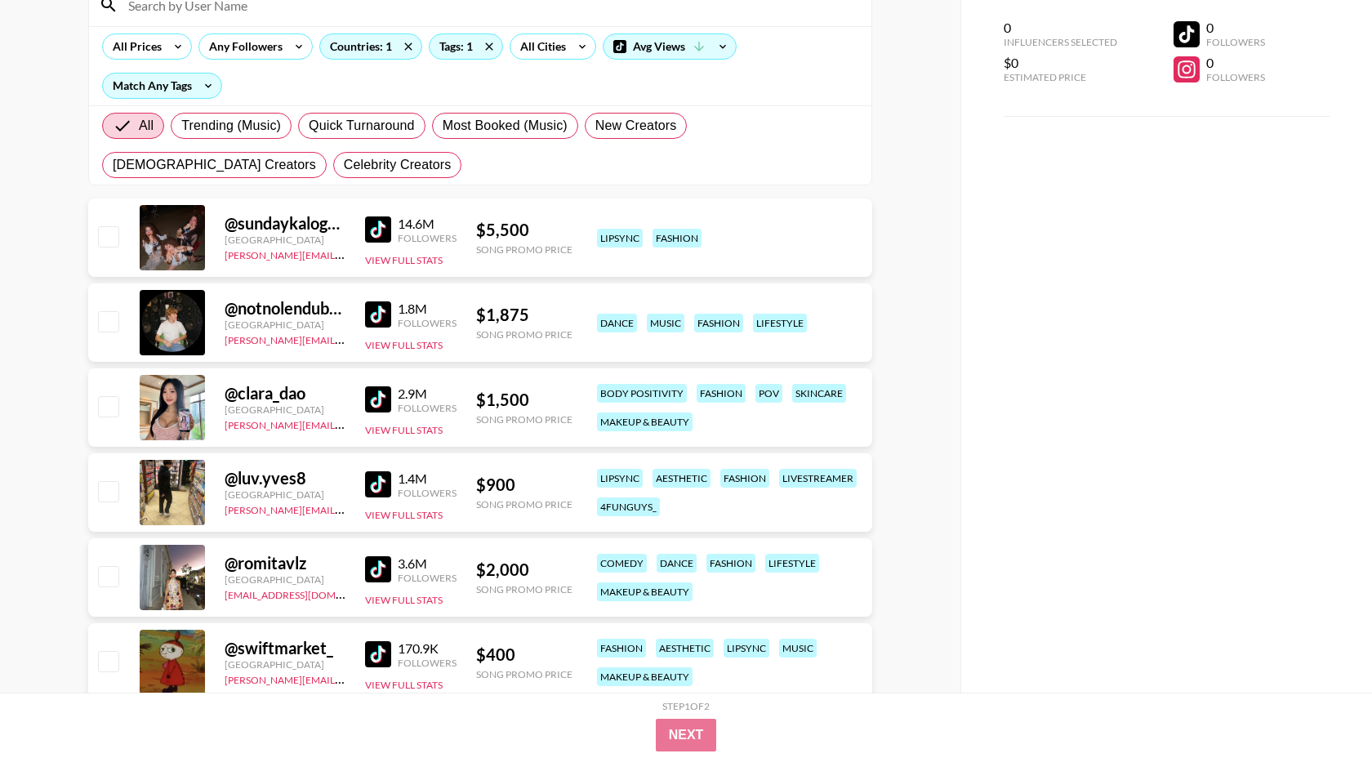
scroll to position [169, 0]
click at [377, 398] on img at bounding box center [378, 399] width 26 height 26
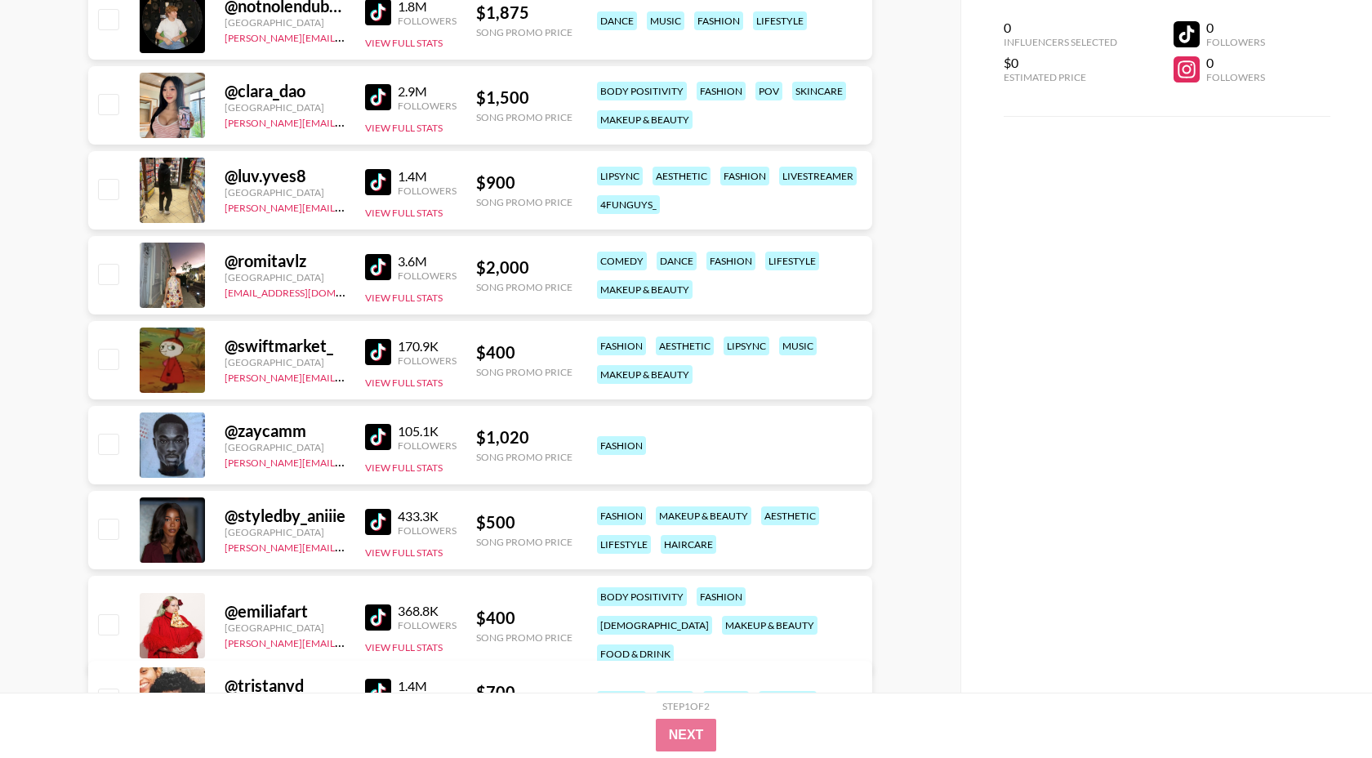
scroll to position [472, 0]
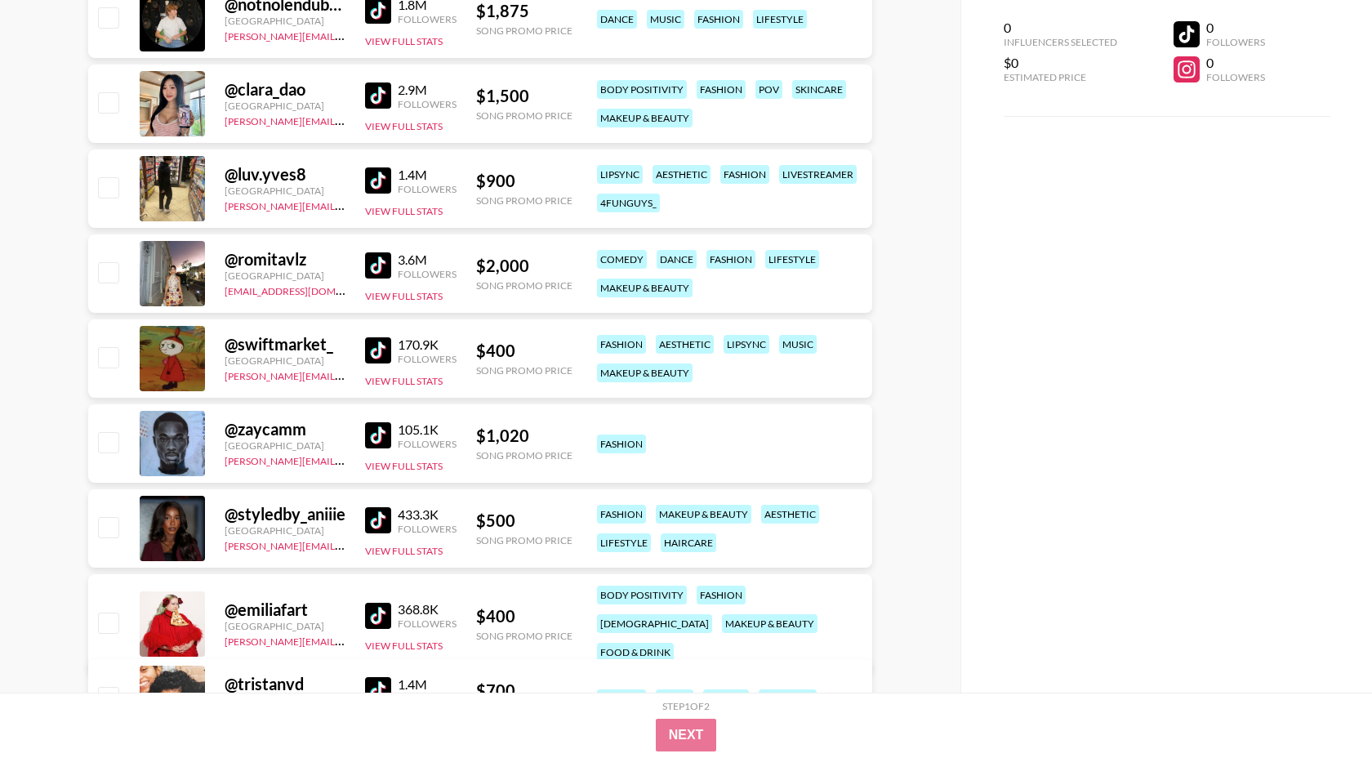
click at [381, 516] on img at bounding box center [378, 520] width 26 height 26
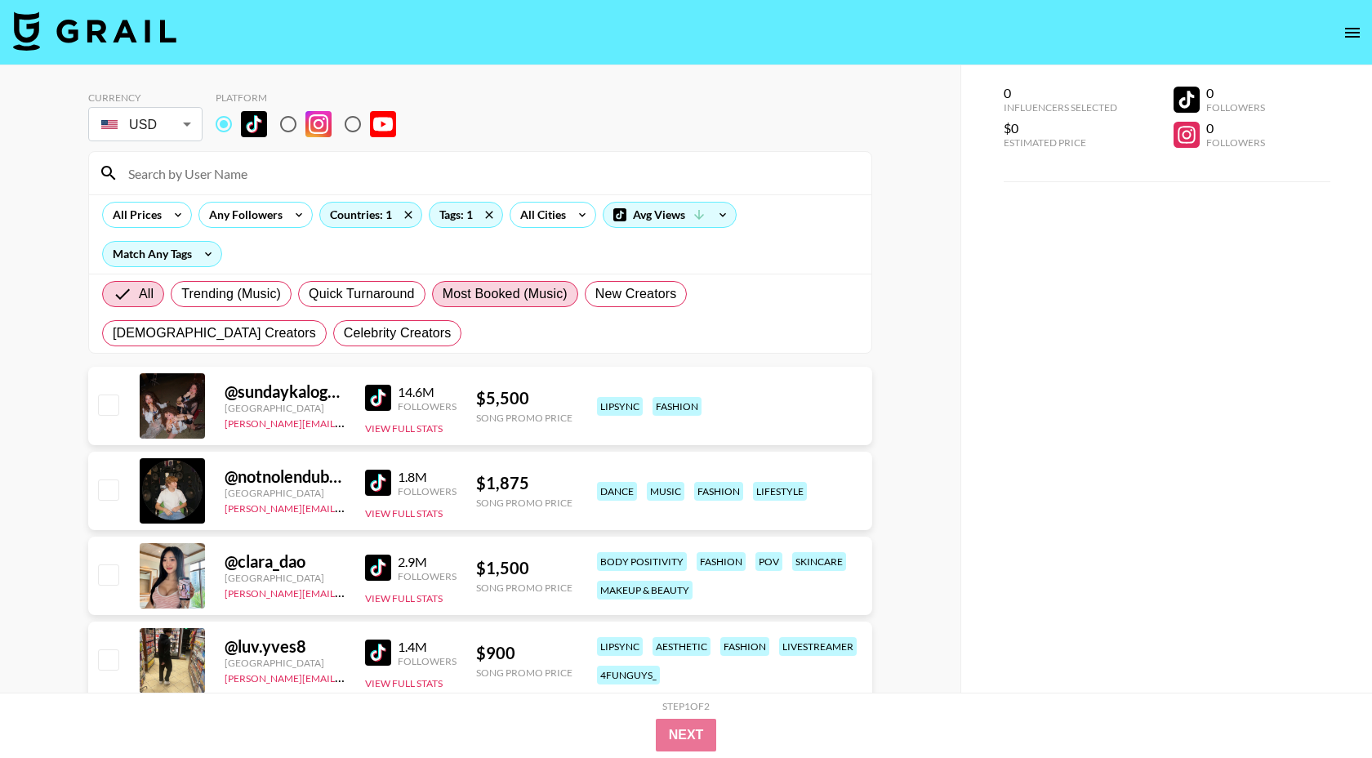
click at [455, 298] on span "Most Booked (Music)" at bounding box center [505, 294] width 125 height 20
click at [443, 294] on input "Most Booked (Music)" at bounding box center [443, 294] width 0 height 0
radio input "true"
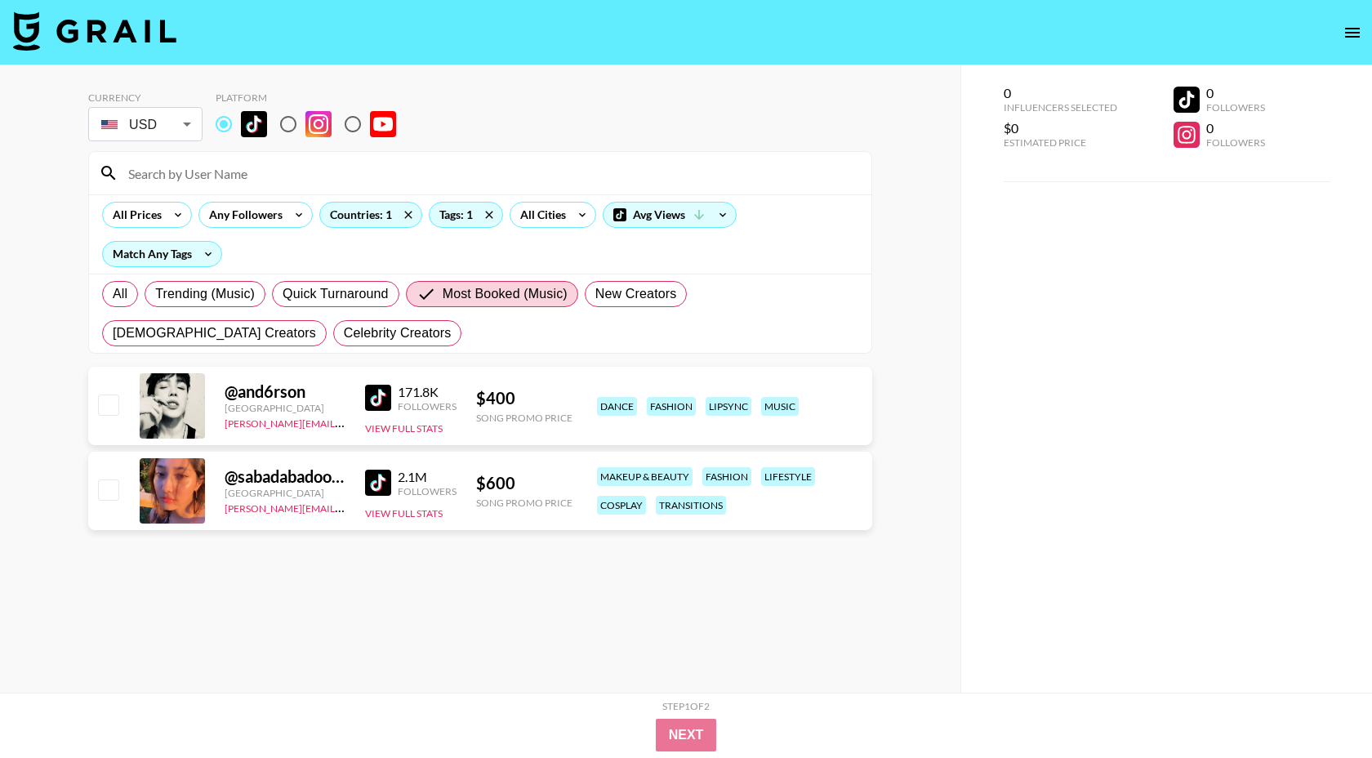
scroll to position [47, 0]
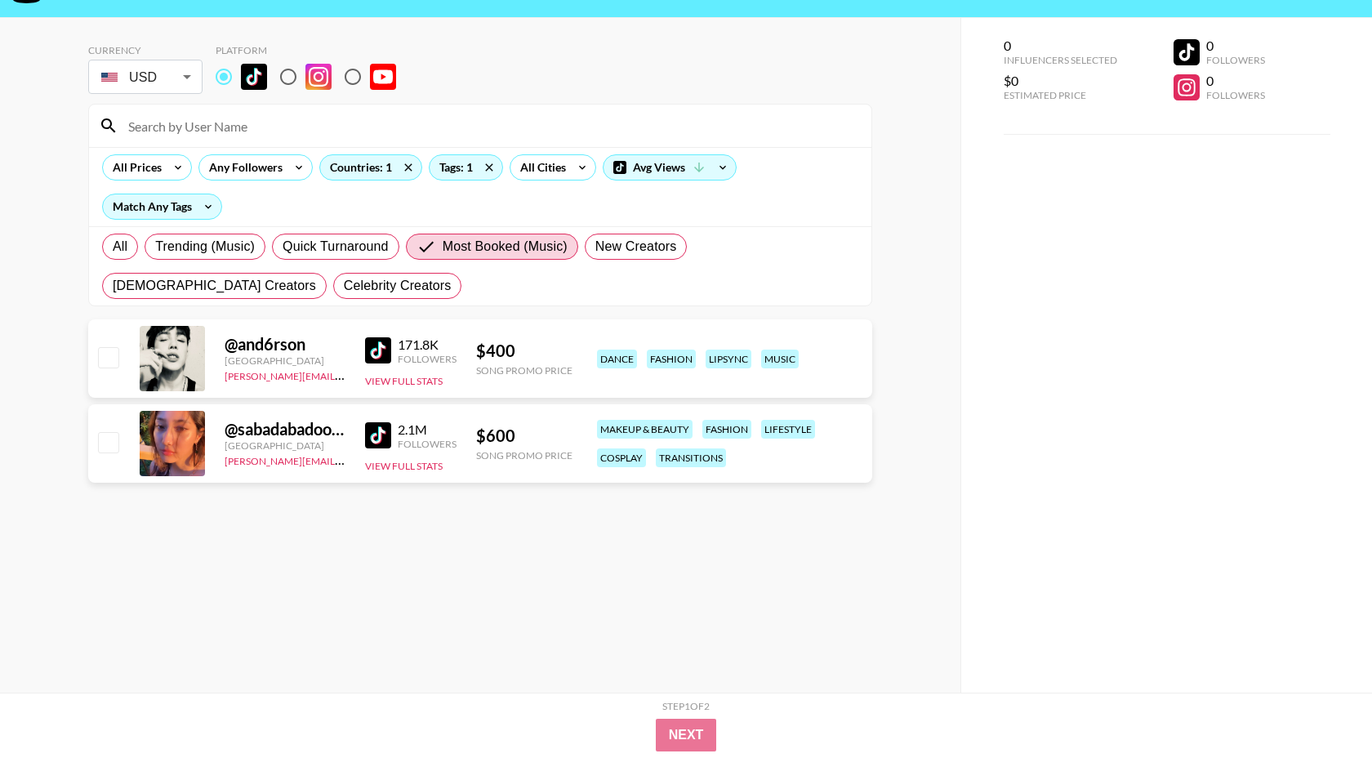
click at [382, 350] on img at bounding box center [378, 350] width 26 height 26
click at [365, 435] on img at bounding box center [378, 435] width 26 height 26
click at [305, 248] on span "Quick Turnaround" at bounding box center [336, 247] width 106 height 20
click at [283, 247] on input "Quick Turnaround" at bounding box center [283, 247] width 0 height 0
radio input "true"
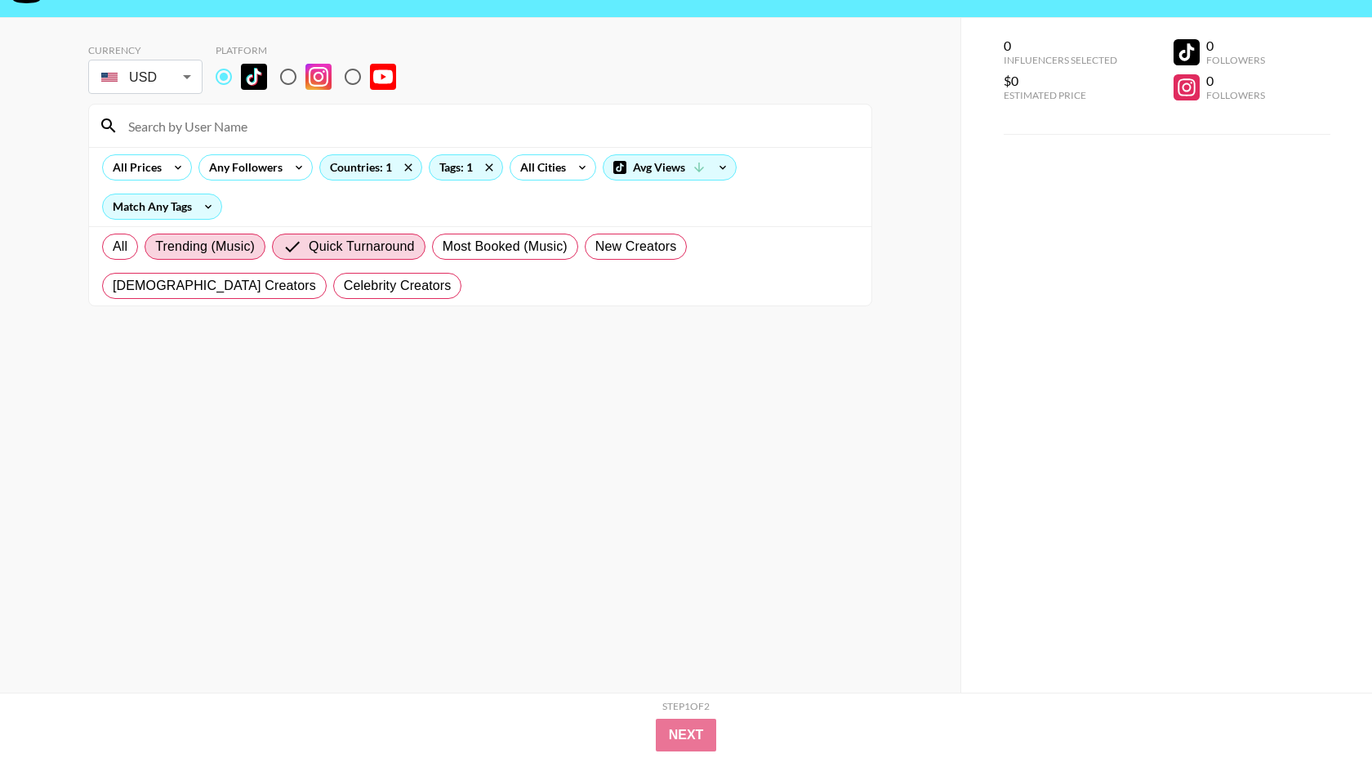
click at [230, 243] on span "Trending (Music)" at bounding box center [205, 247] width 100 height 20
click at [155, 247] on input "Trending (Music)" at bounding box center [155, 247] width 0 height 0
radio input "true"
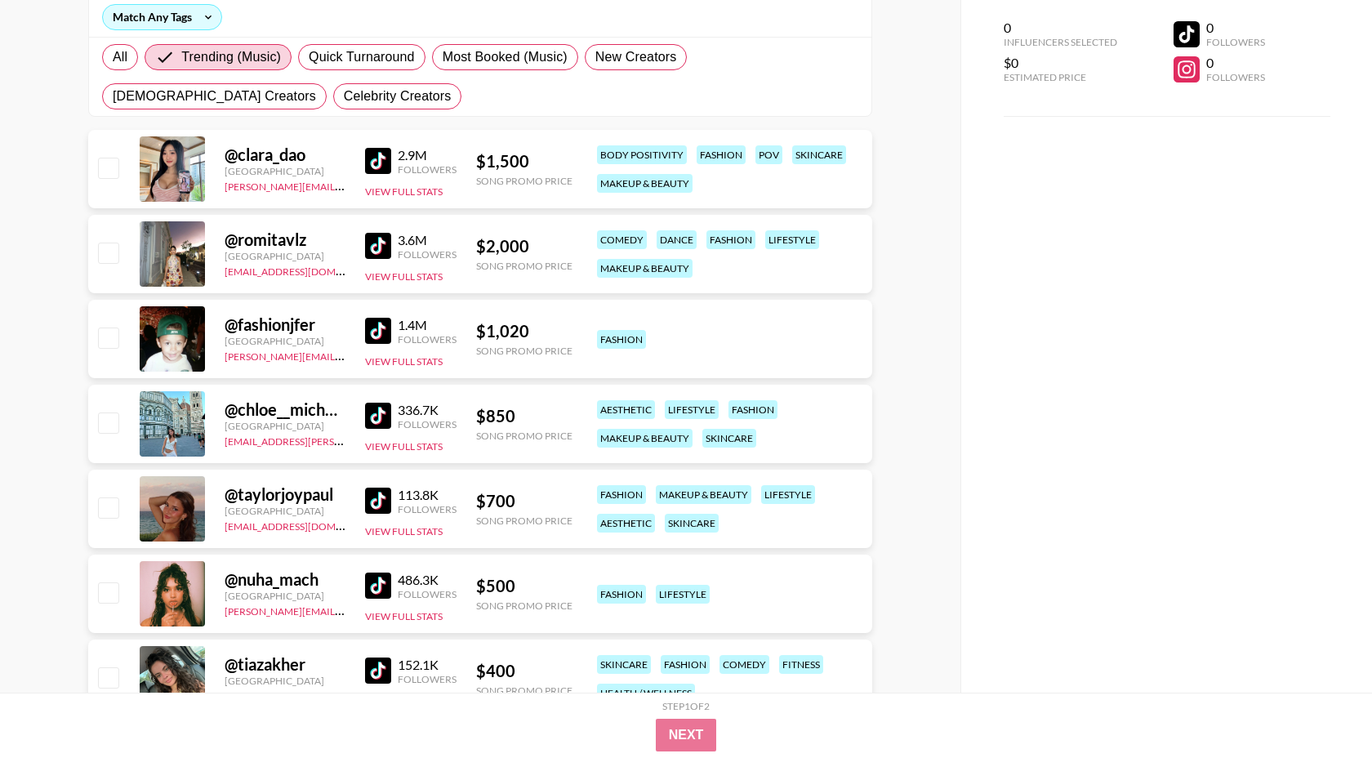
scroll to position [243, 0]
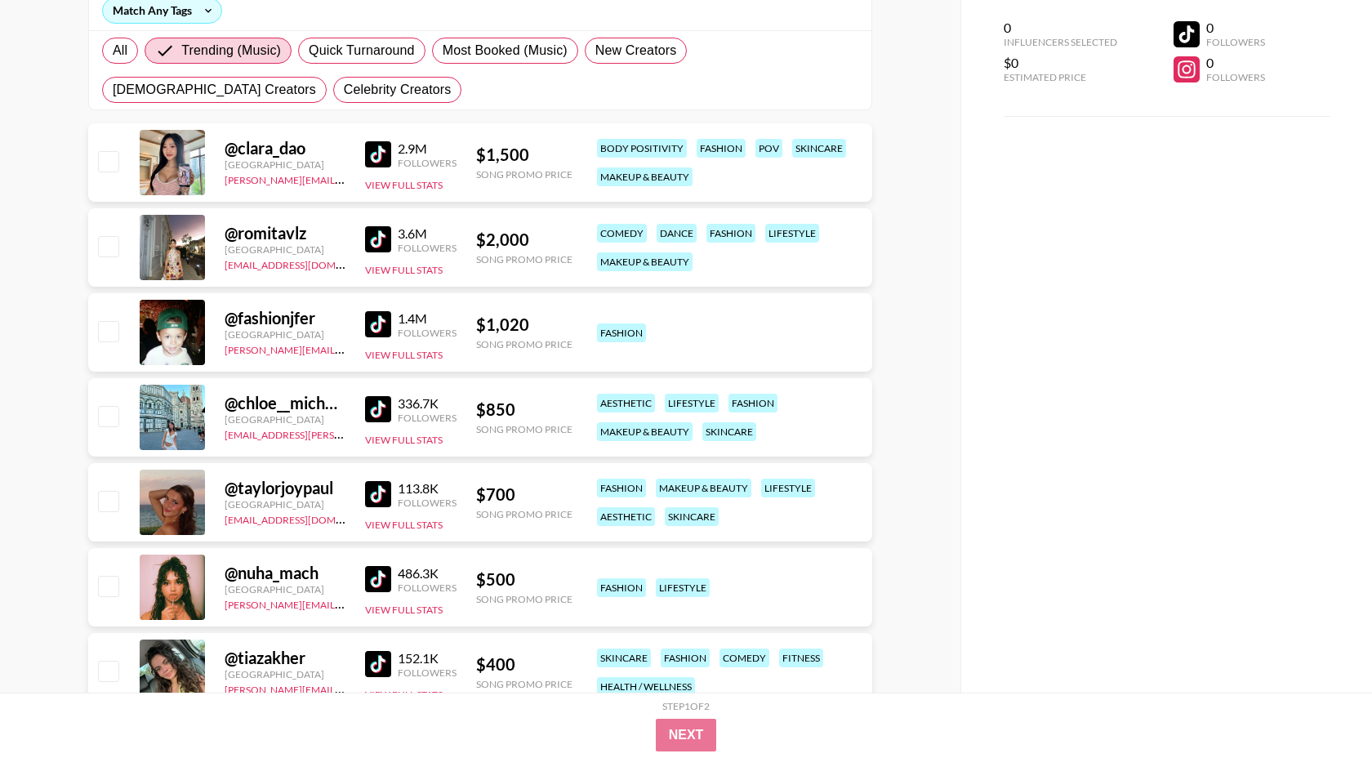
click at [382, 238] on img at bounding box center [378, 239] width 26 height 26
click at [383, 494] on img at bounding box center [378, 494] width 26 height 26
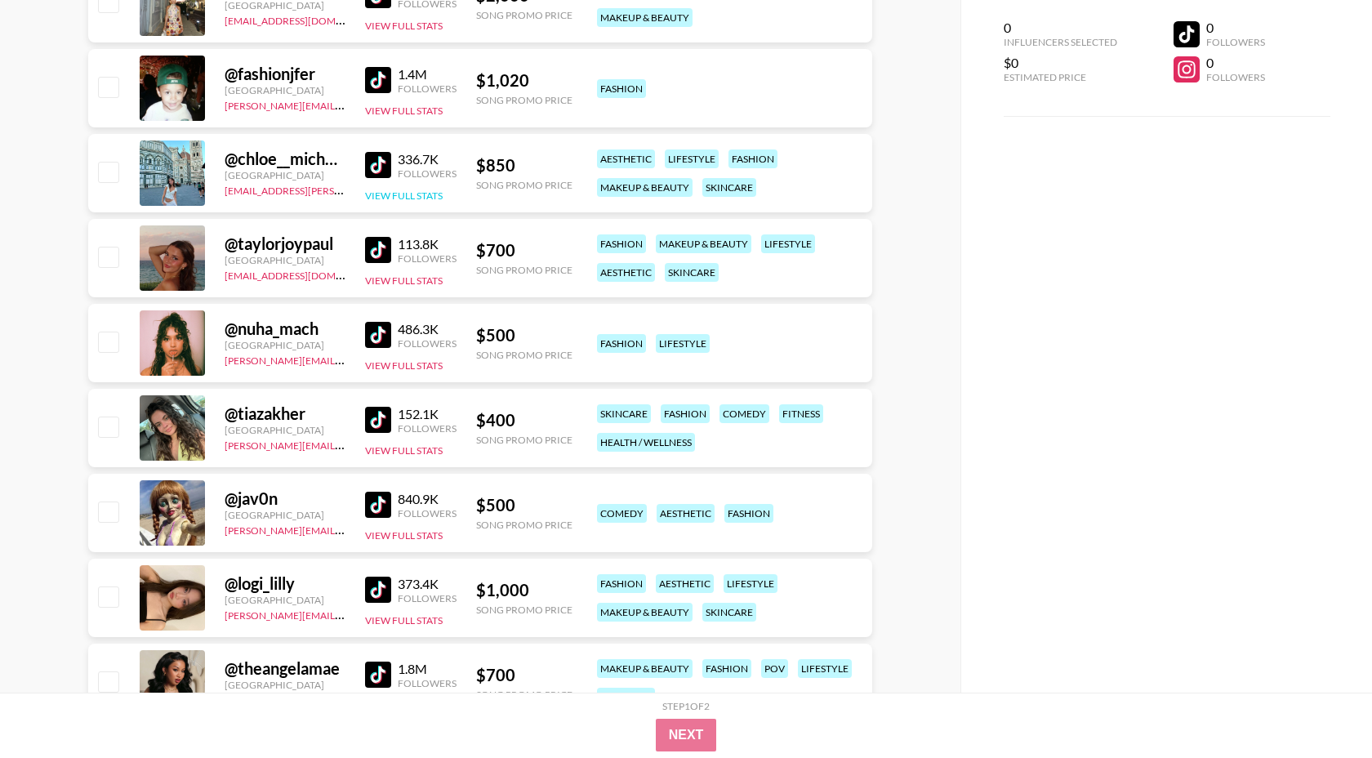
scroll to position [489, 0]
click at [377, 334] on img at bounding box center [378, 334] width 26 height 26
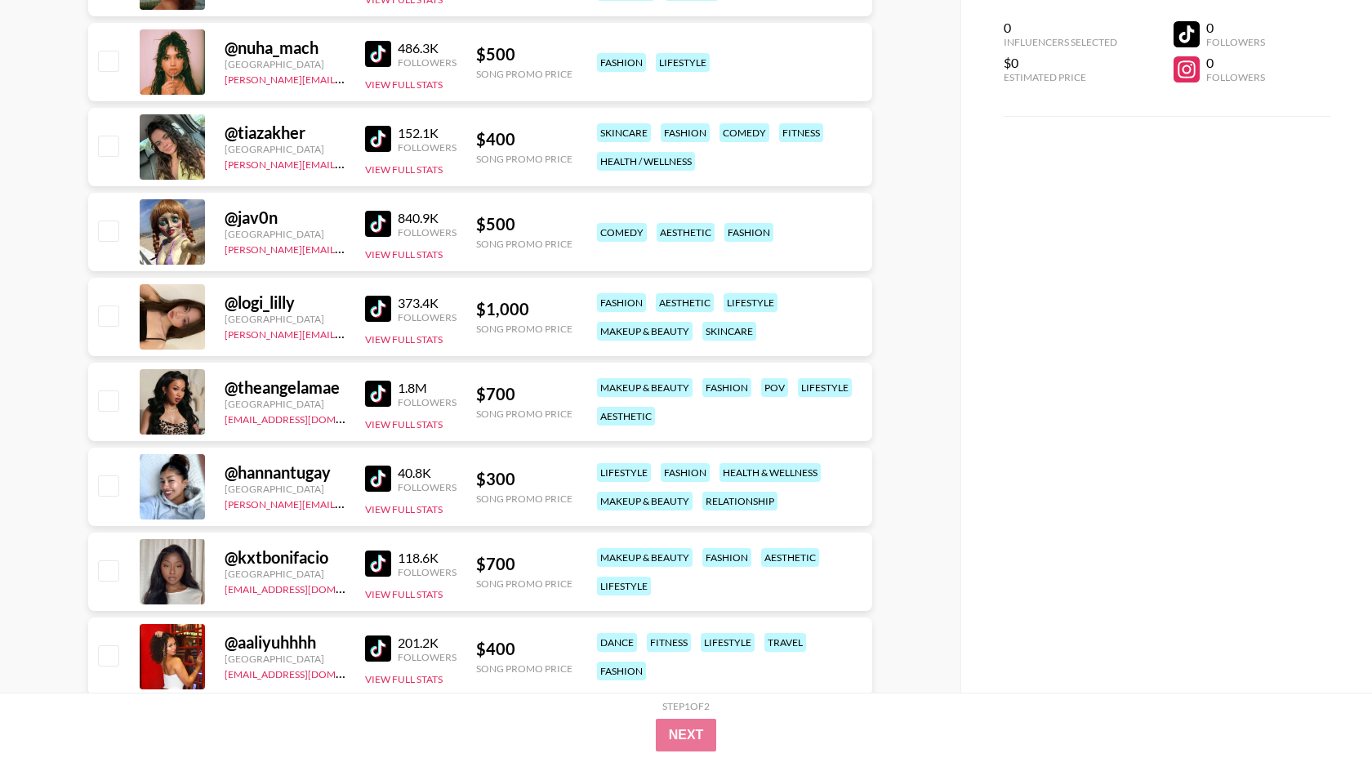
scroll to position [770, 0]
click at [379, 306] on img at bounding box center [378, 308] width 26 height 26
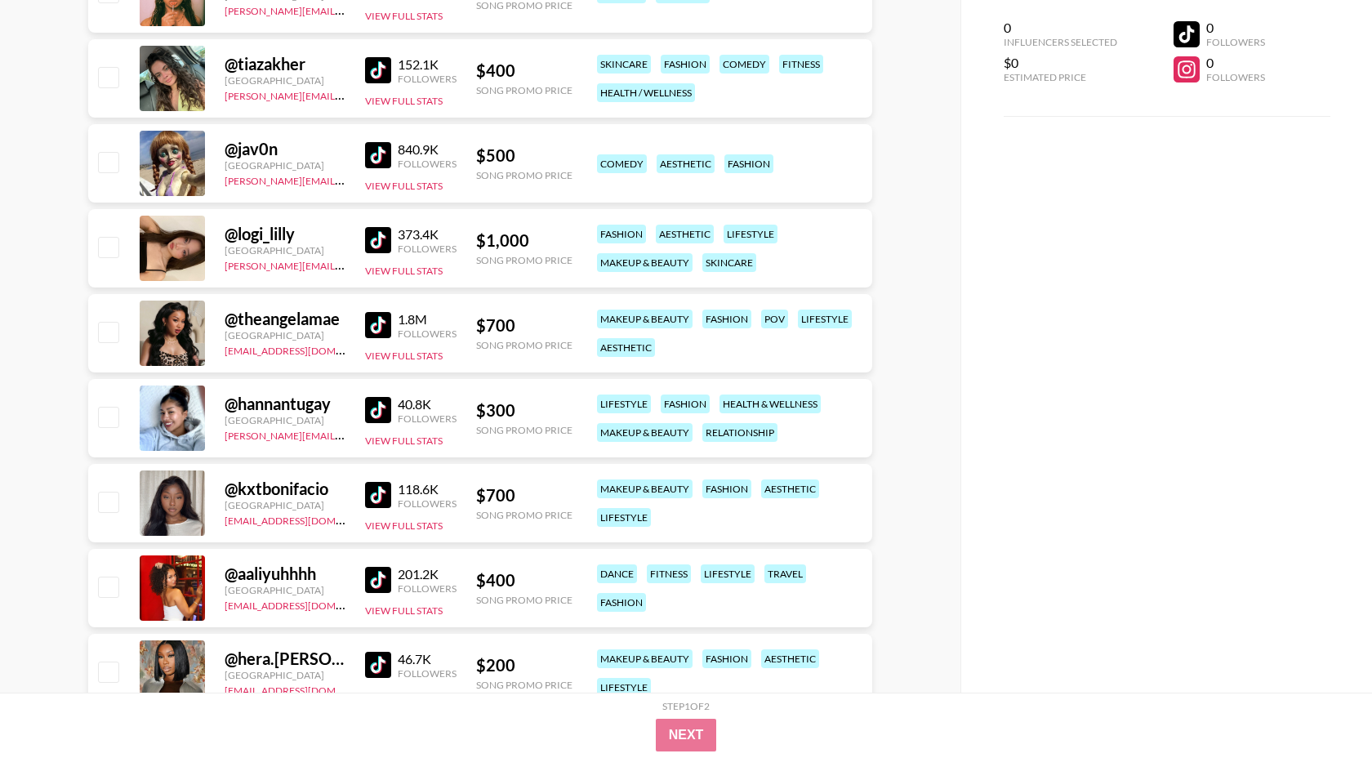
scroll to position [852, 0]
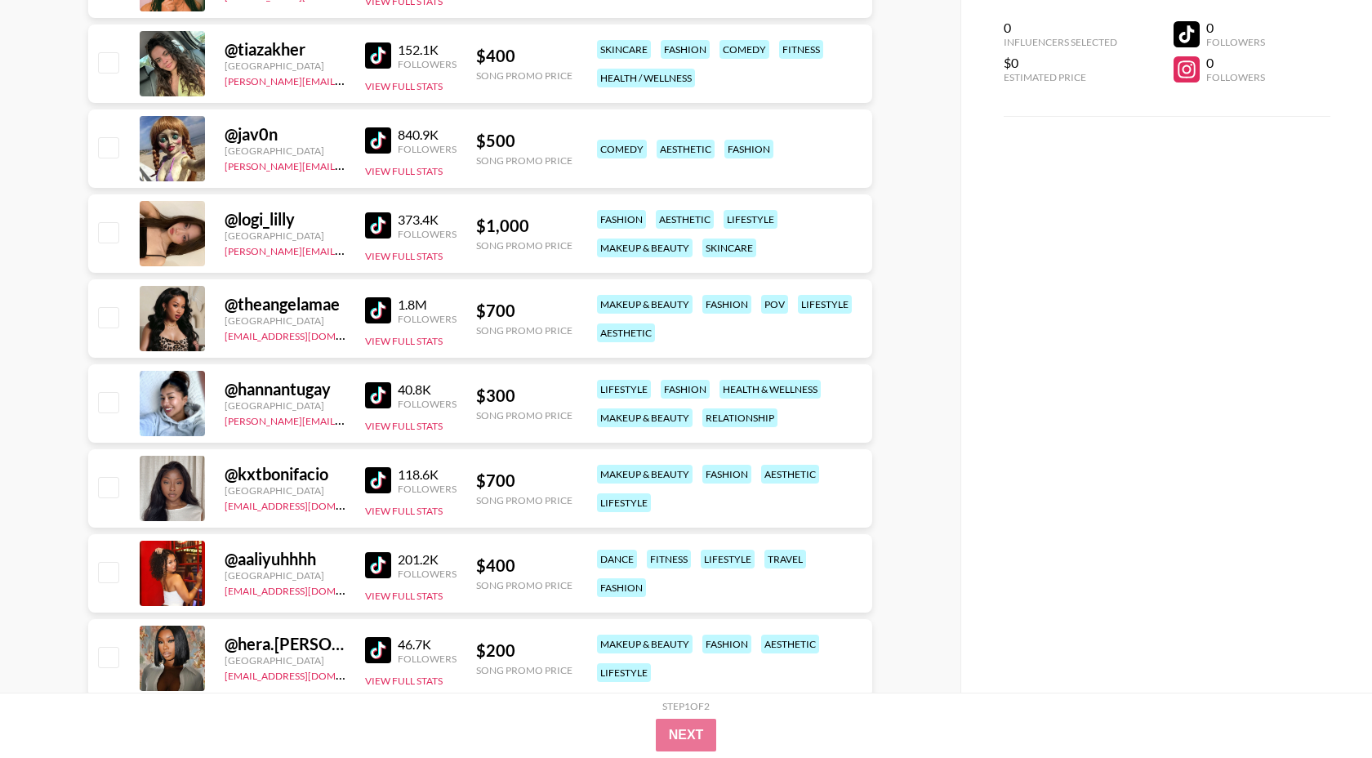
click at [375, 477] on img at bounding box center [378, 480] width 26 height 26
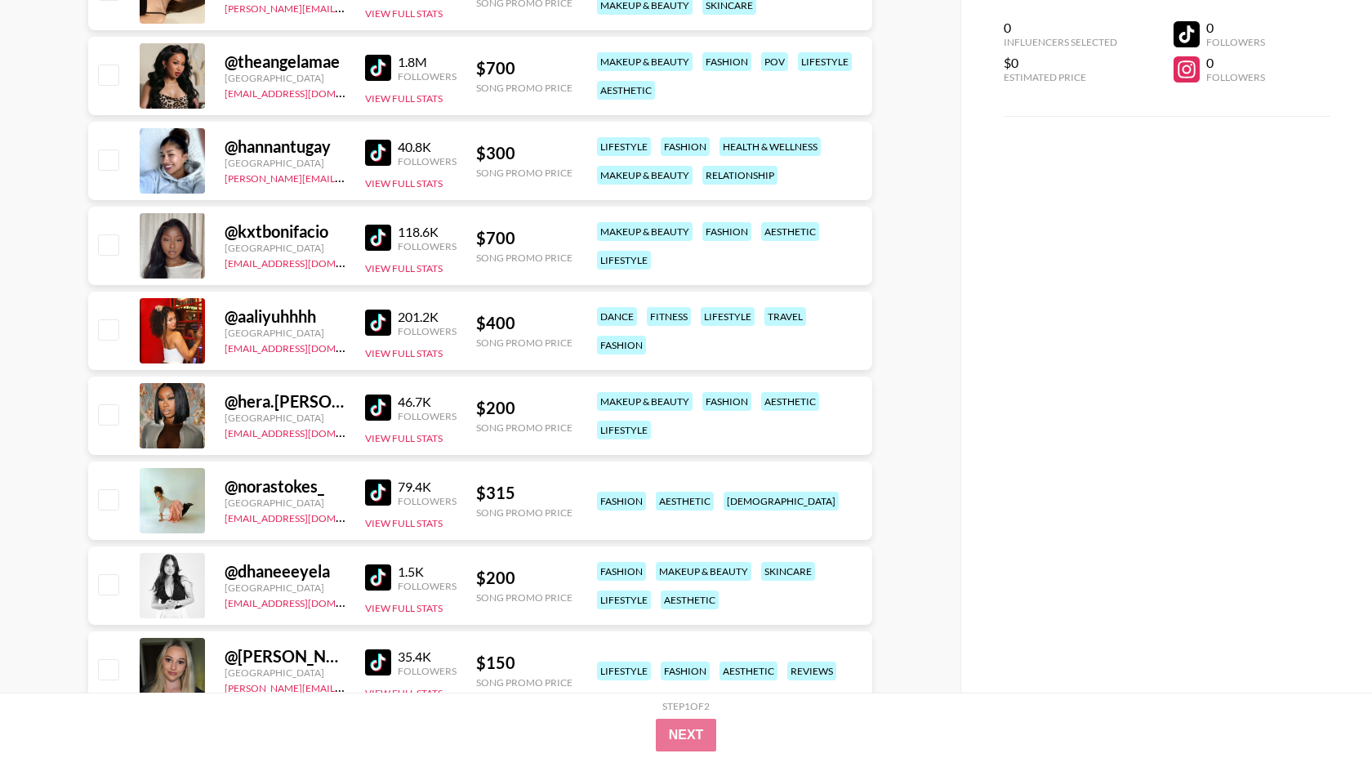
scroll to position [1099, 0]
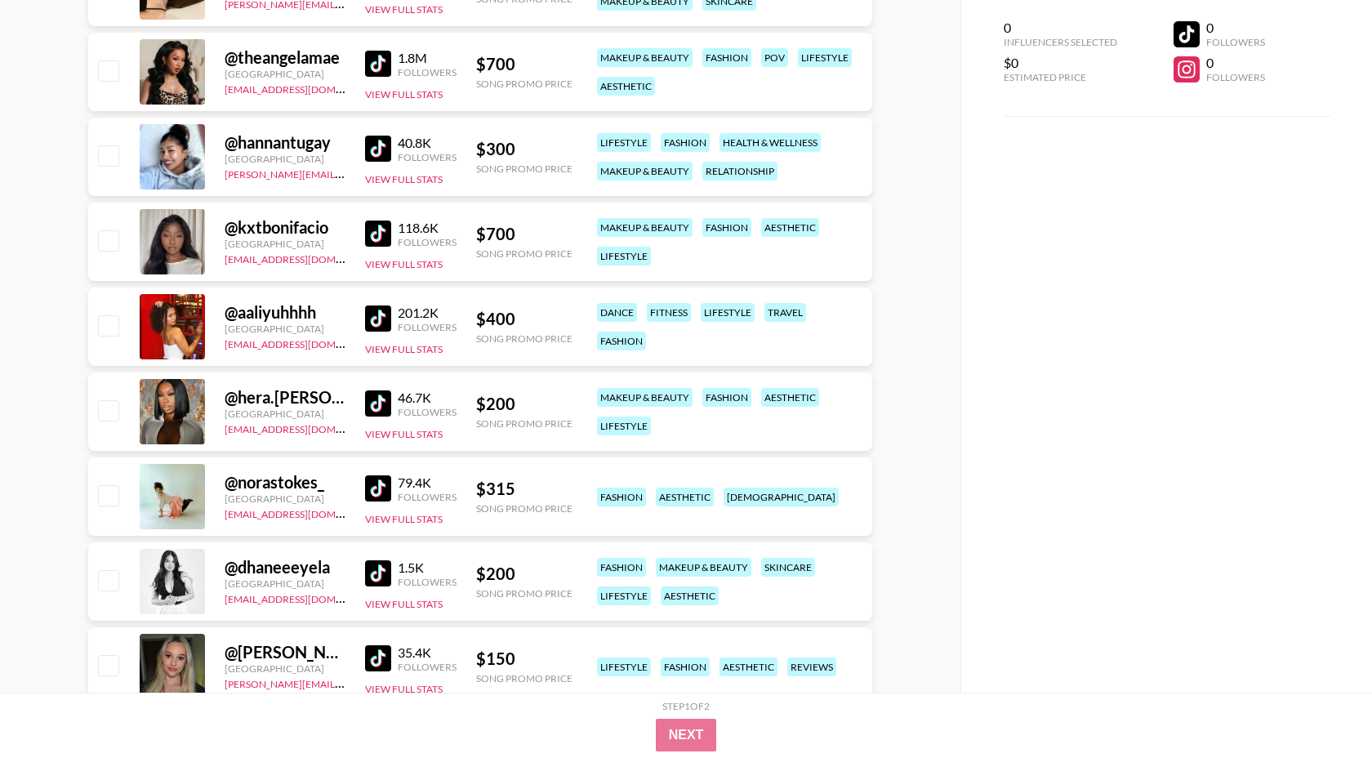
click at [381, 398] on img at bounding box center [378, 403] width 26 height 26
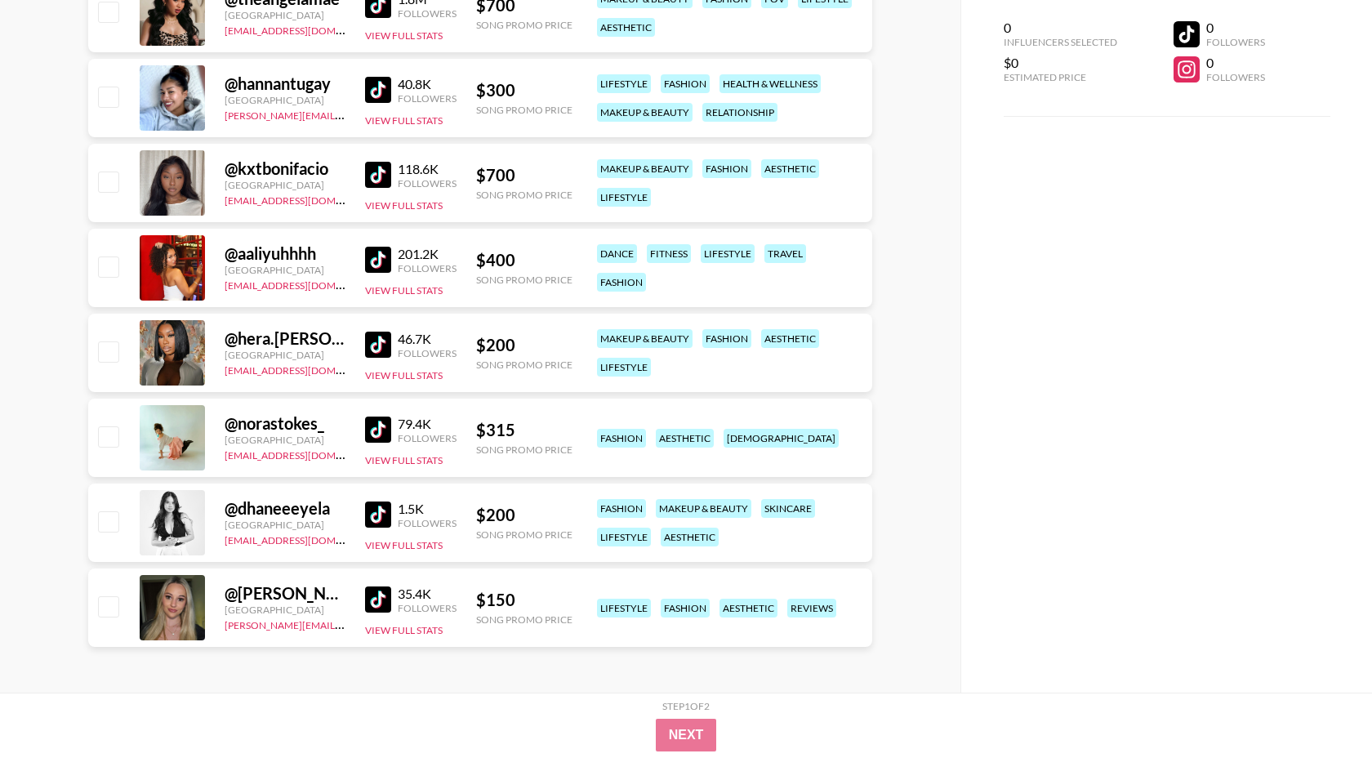
click at [378, 518] on img at bounding box center [378, 515] width 26 height 26
click at [376, 594] on img at bounding box center [378, 600] width 26 height 26
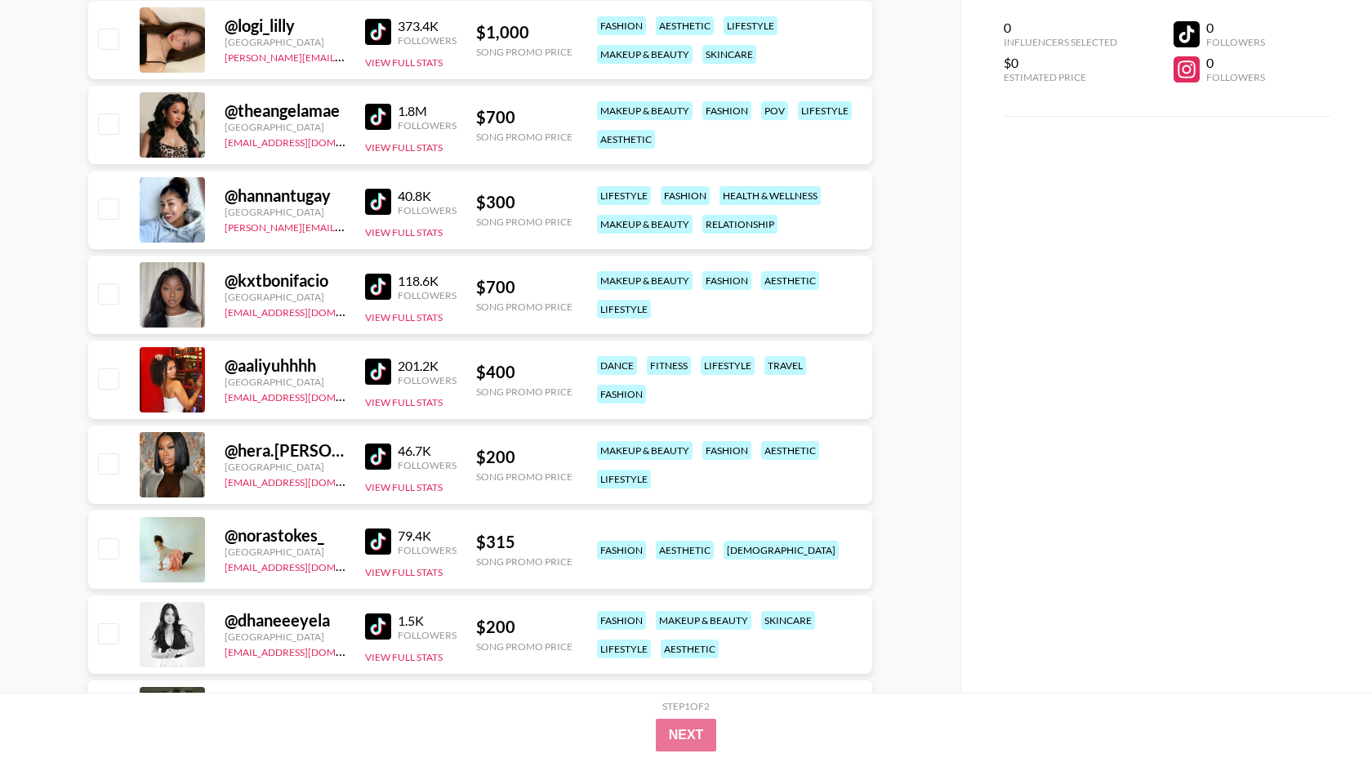
scroll to position [1044, 0]
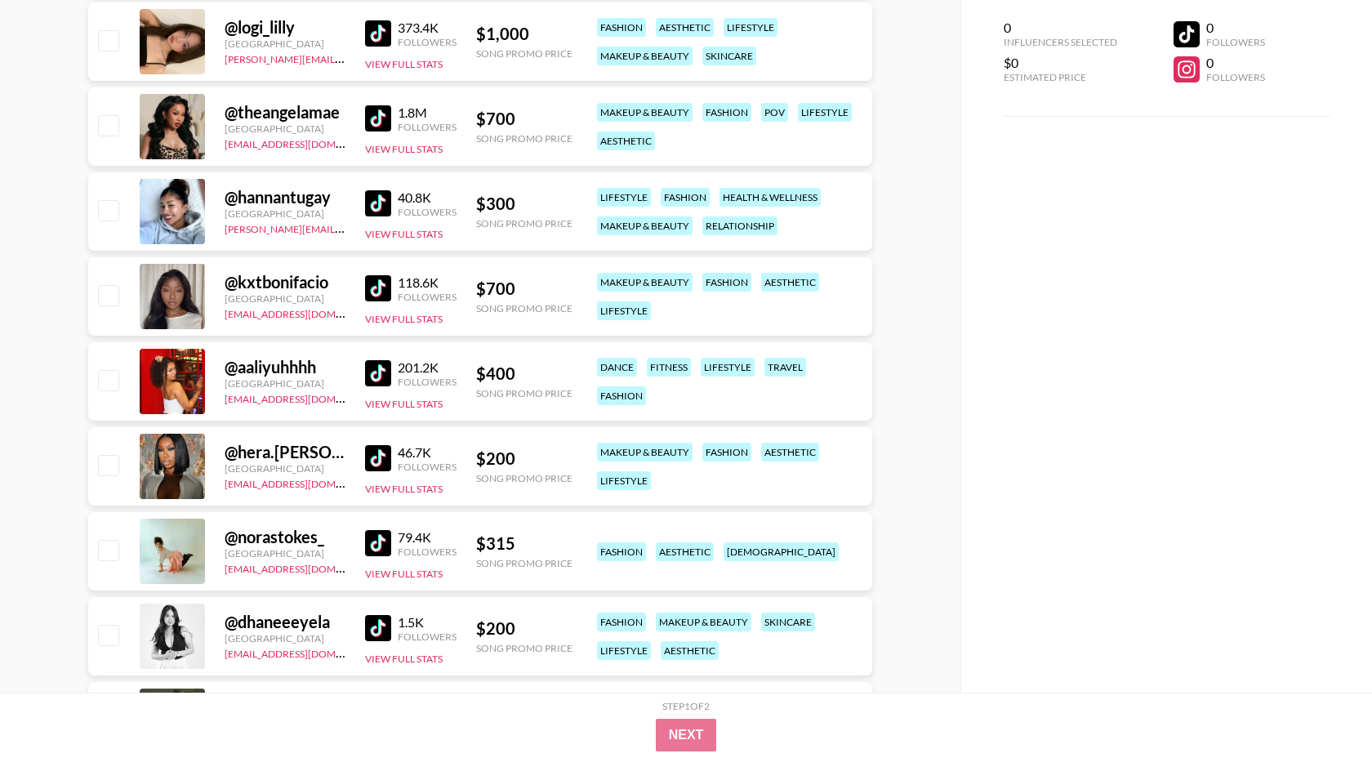
click at [380, 201] on img at bounding box center [378, 203] width 26 height 26
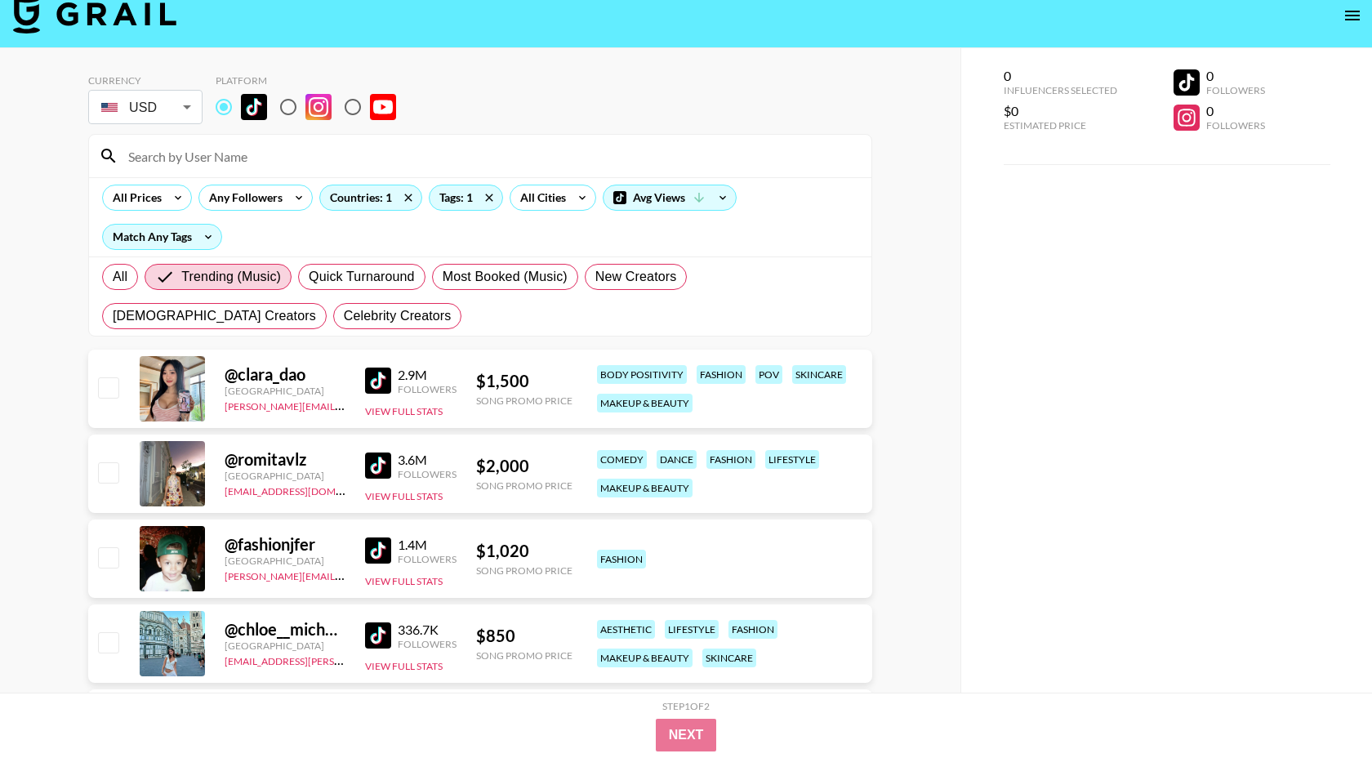
scroll to position [135, 0]
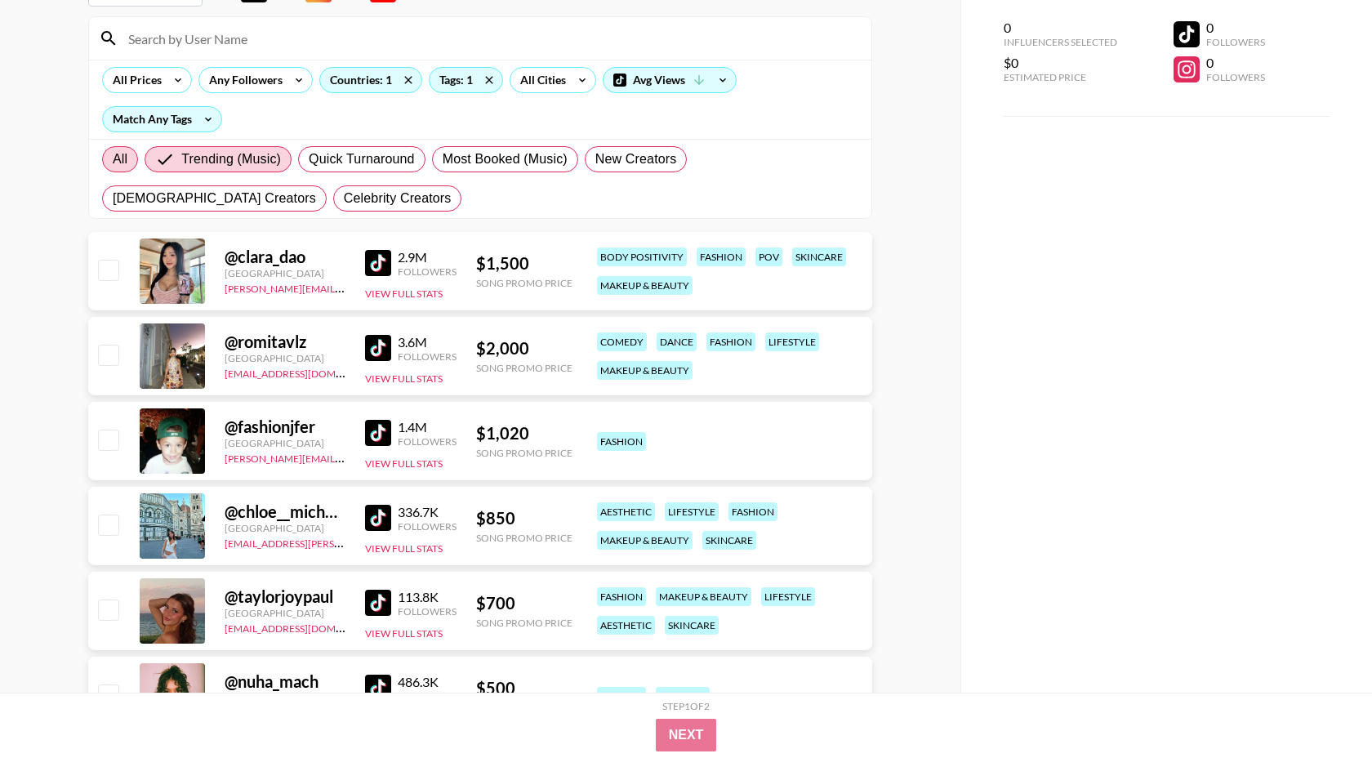
click at [121, 158] on span "All" at bounding box center [120, 159] width 15 height 20
click at [113, 159] on input "All" at bounding box center [113, 159] width 0 height 0
radio input "true"
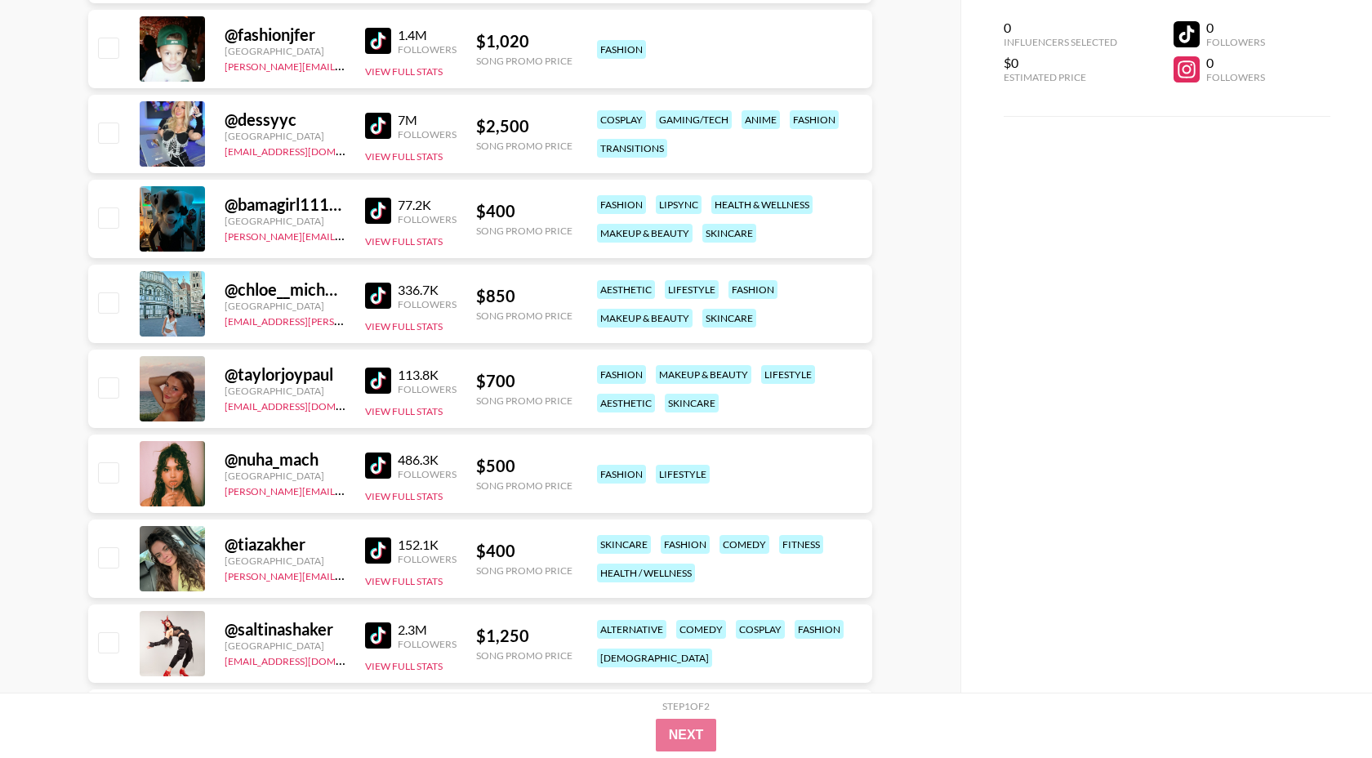
scroll to position [1391, 0]
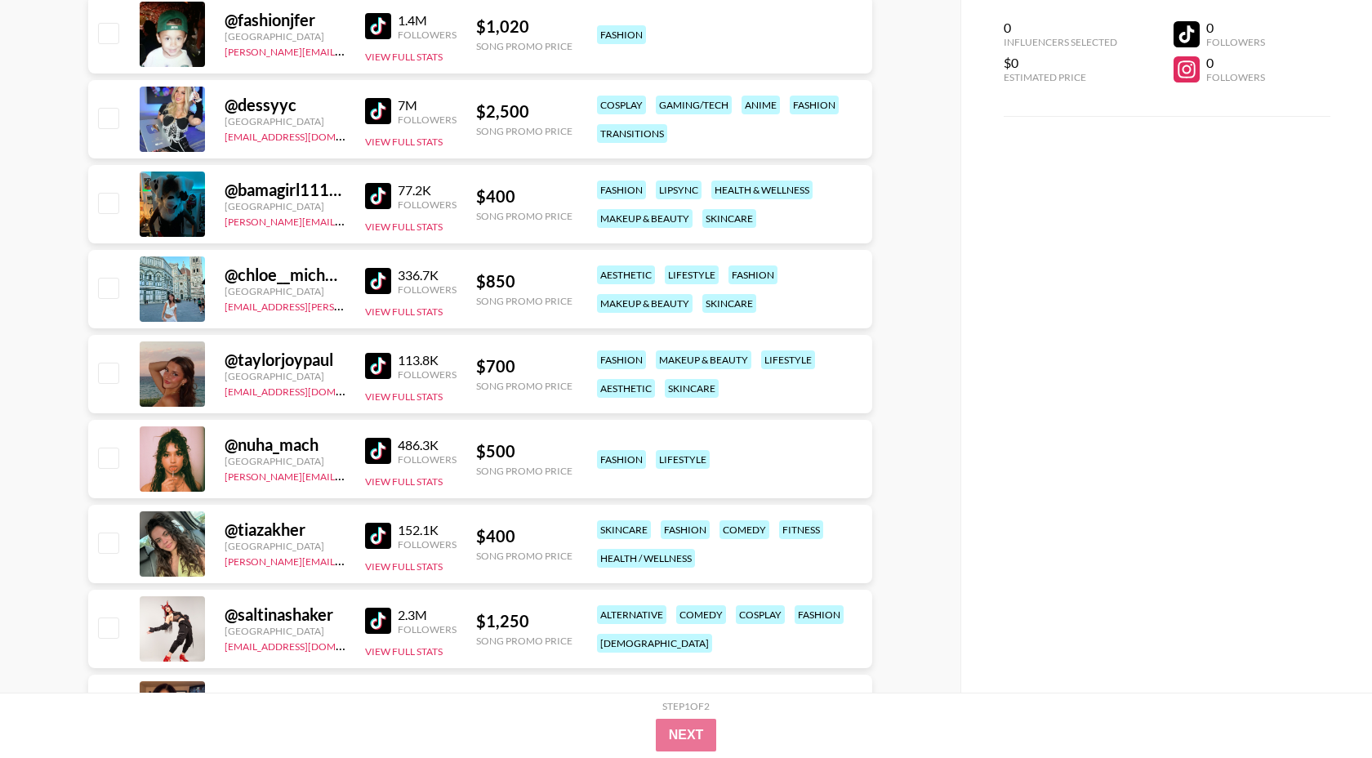
click at [383, 274] on img at bounding box center [378, 281] width 26 height 26
